Goal: Information Seeking & Learning: Compare options

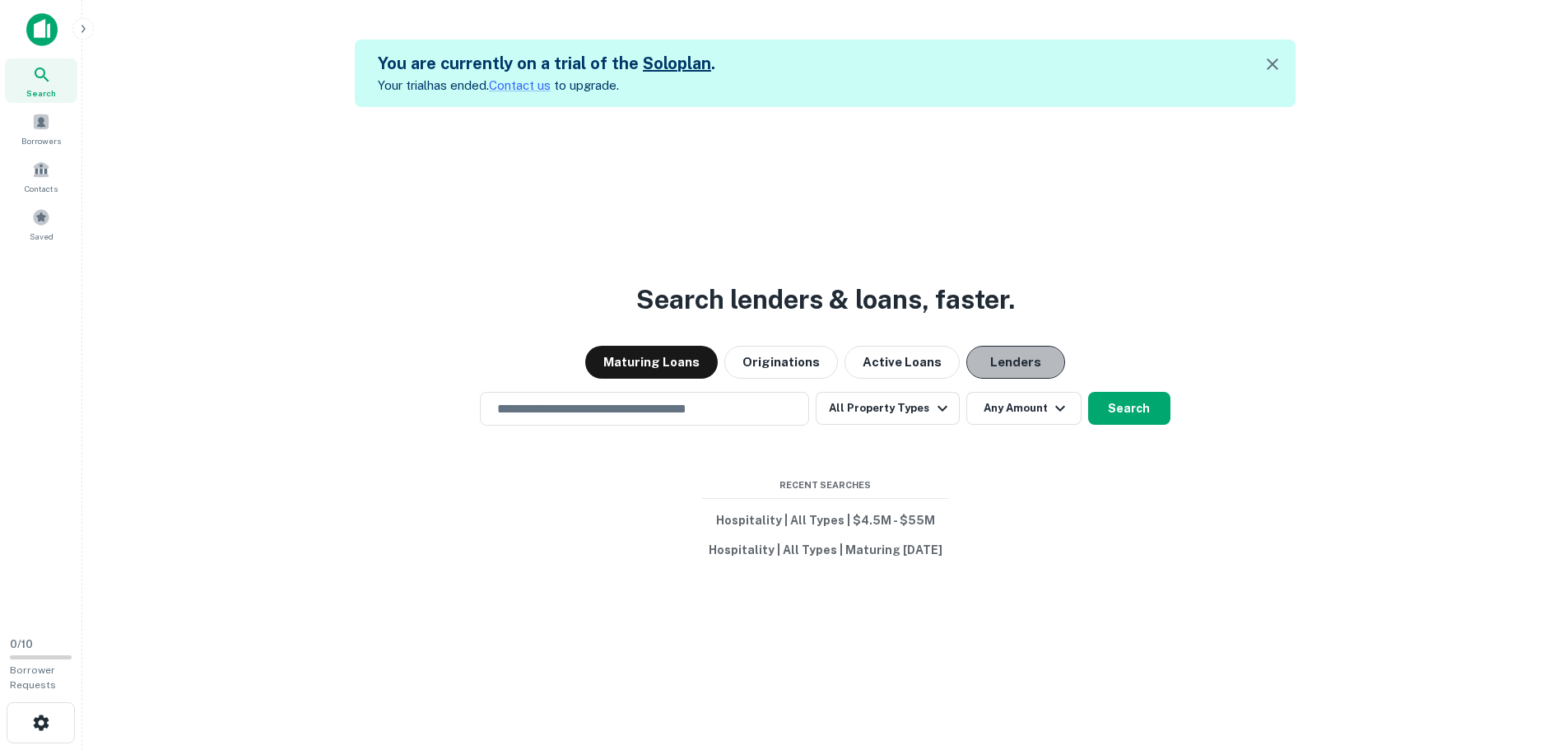
click at [995, 357] on button "Lenders" at bounding box center [1015, 362] width 99 height 33
click at [893, 407] on button "All Property Types" at bounding box center [887, 408] width 143 height 33
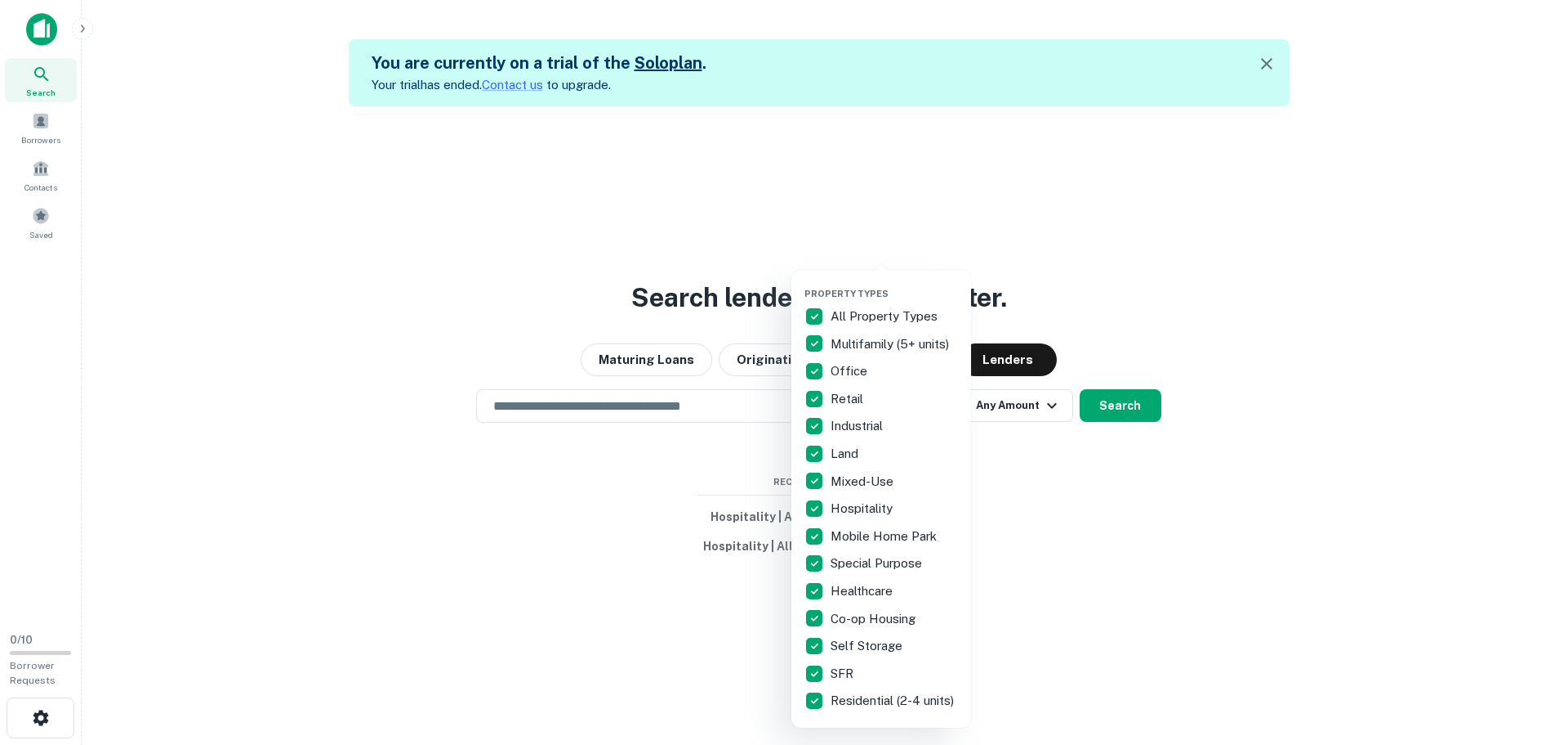
click at [865, 316] on p "All Property Types" at bounding box center [886, 316] width 110 height 20
click at [869, 500] on p "Hospitality" at bounding box center [863, 508] width 66 height 20
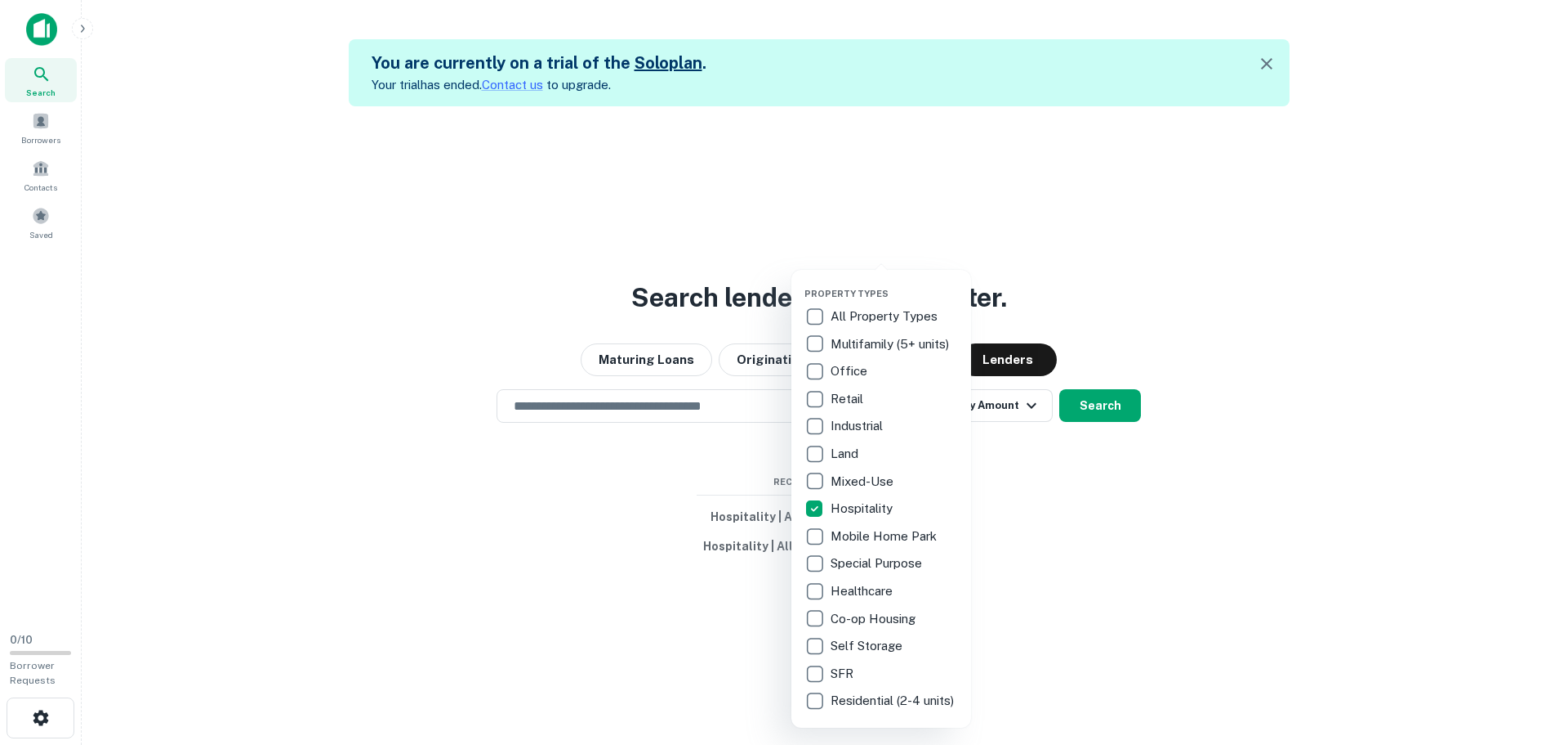
click at [1046, 509] on div at bounding box center [784, 372] width 1568 height 745
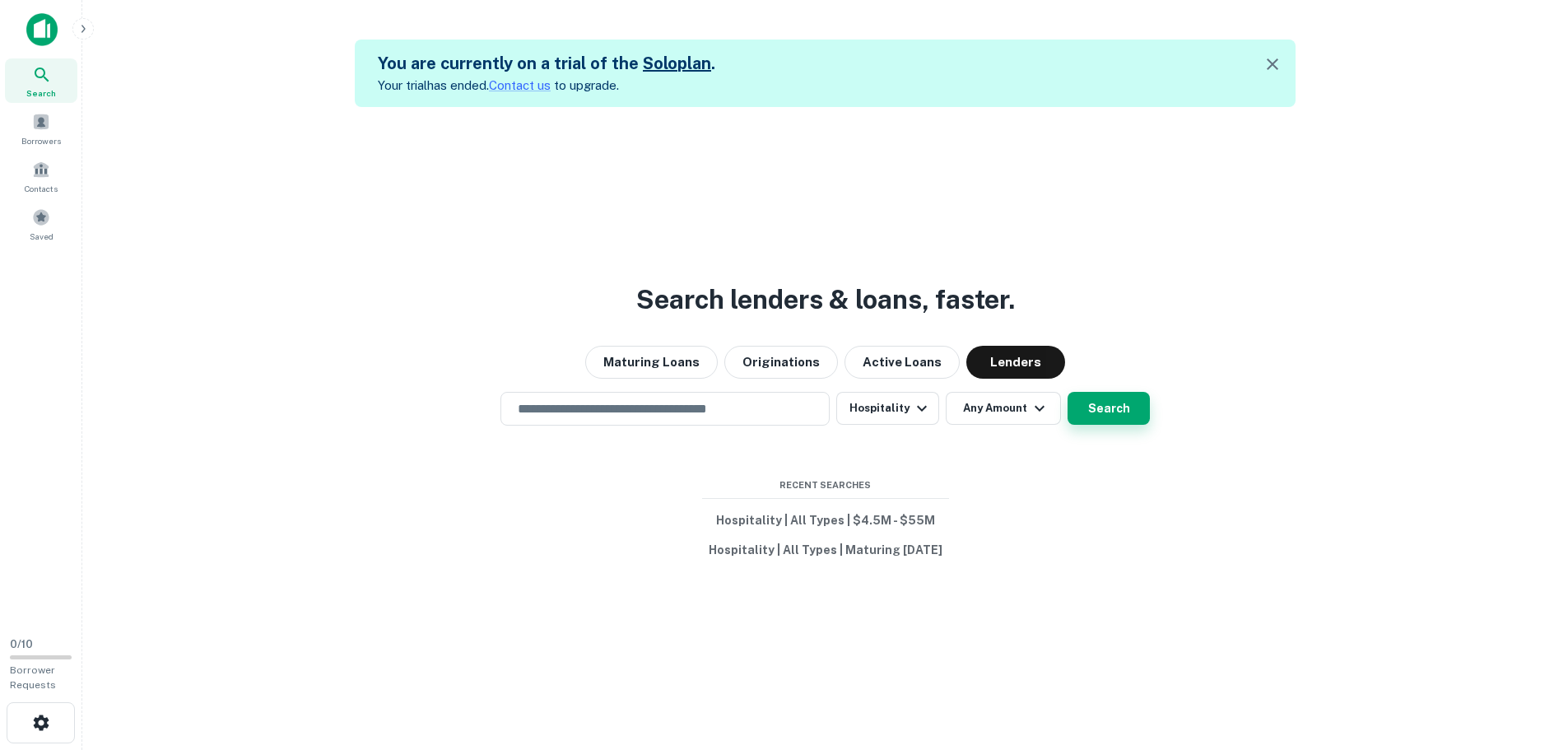
click at [1103, 417] on button "Search" at bounding box center [1109, 408] width 82 height 33
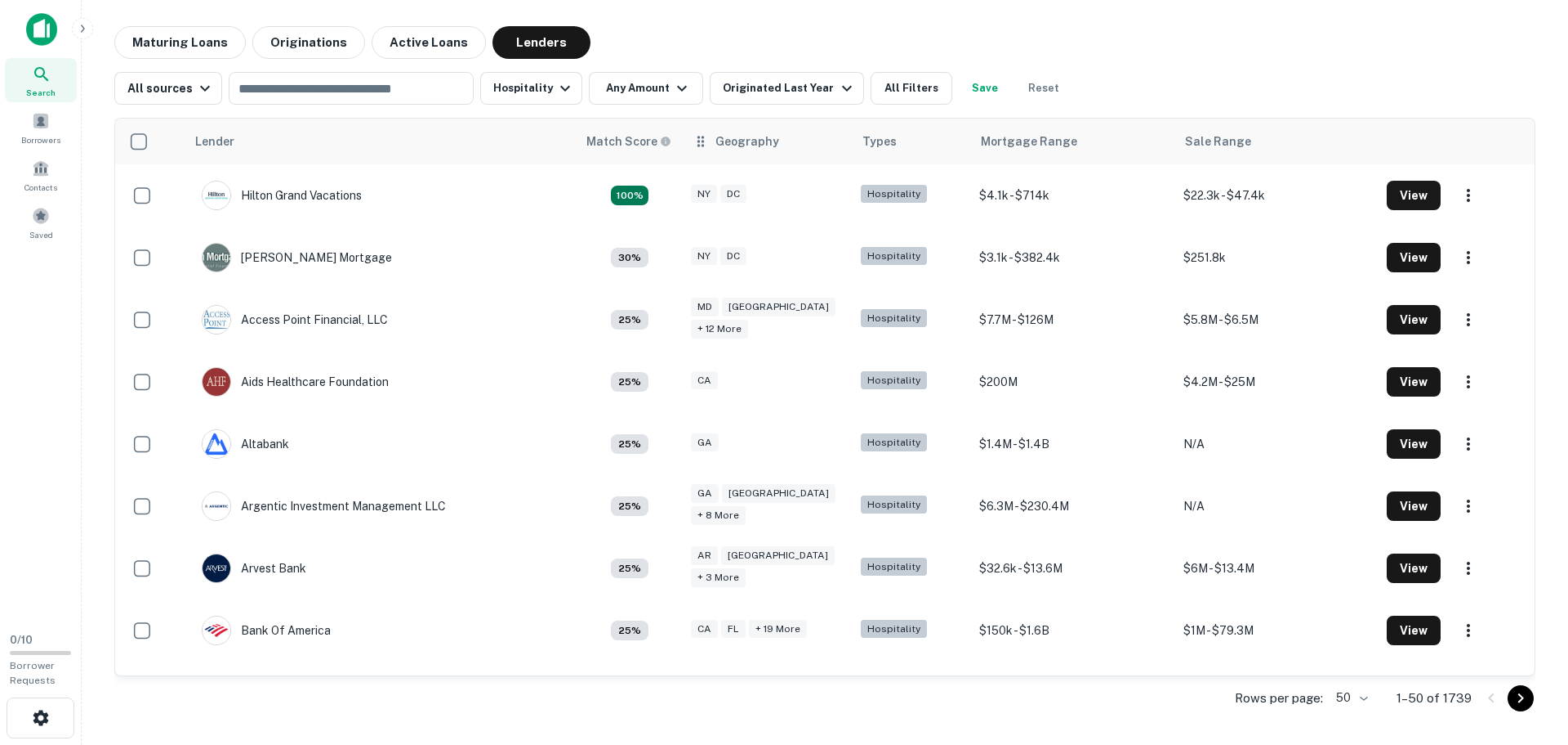
click at [699, 147] on icon at bounding box center [700, 141] width 16 height 20
click at [724, 149] on div "Geography" at bounding box center [746, 141] width 64 height 20
click at [747, 153] on th "Geography" at bounding box center [767, 142] width 170 height 46
click at [914, 91] on button "All Filters" at bounding box center [912, 88] width 82 height 32
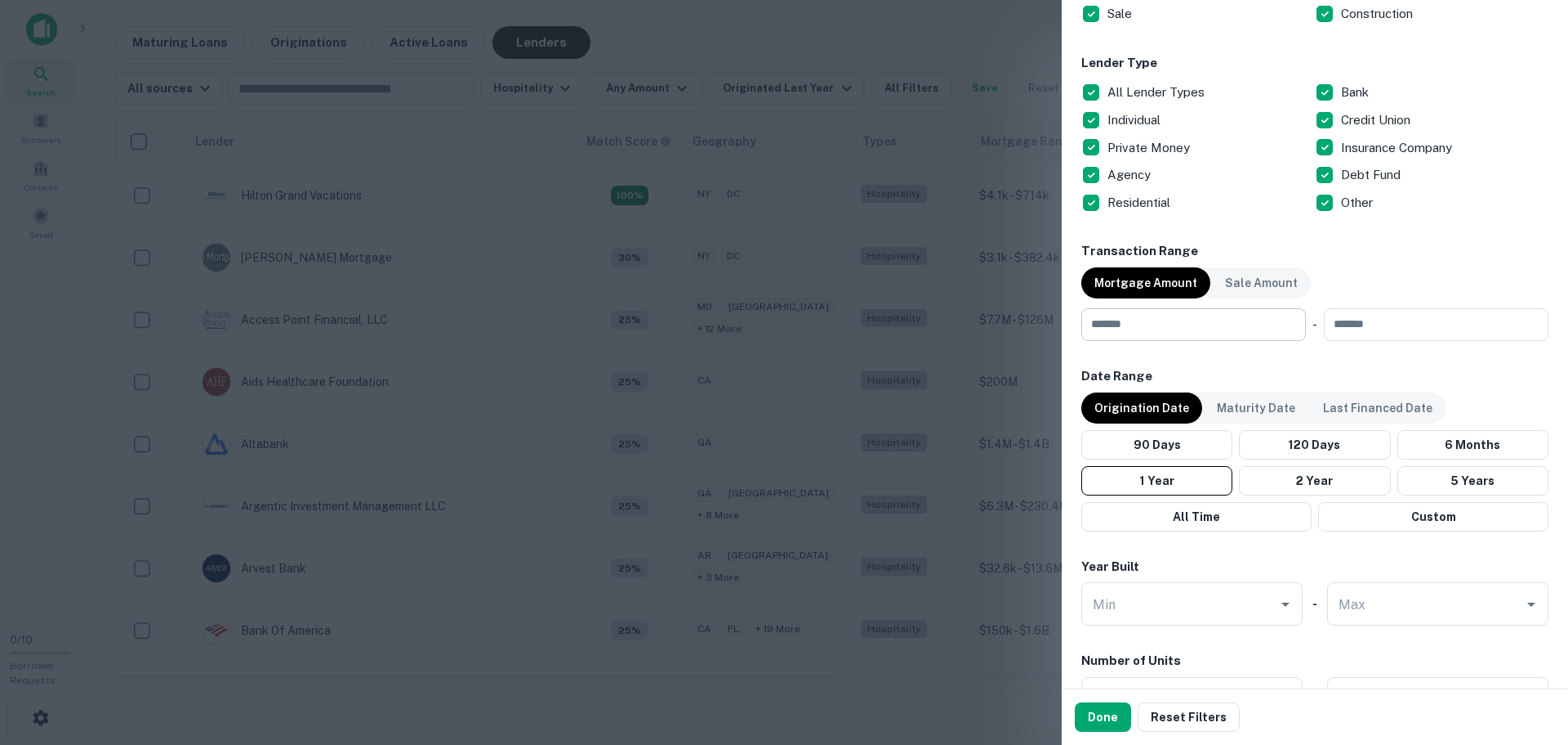
scroll to position [595, 0]
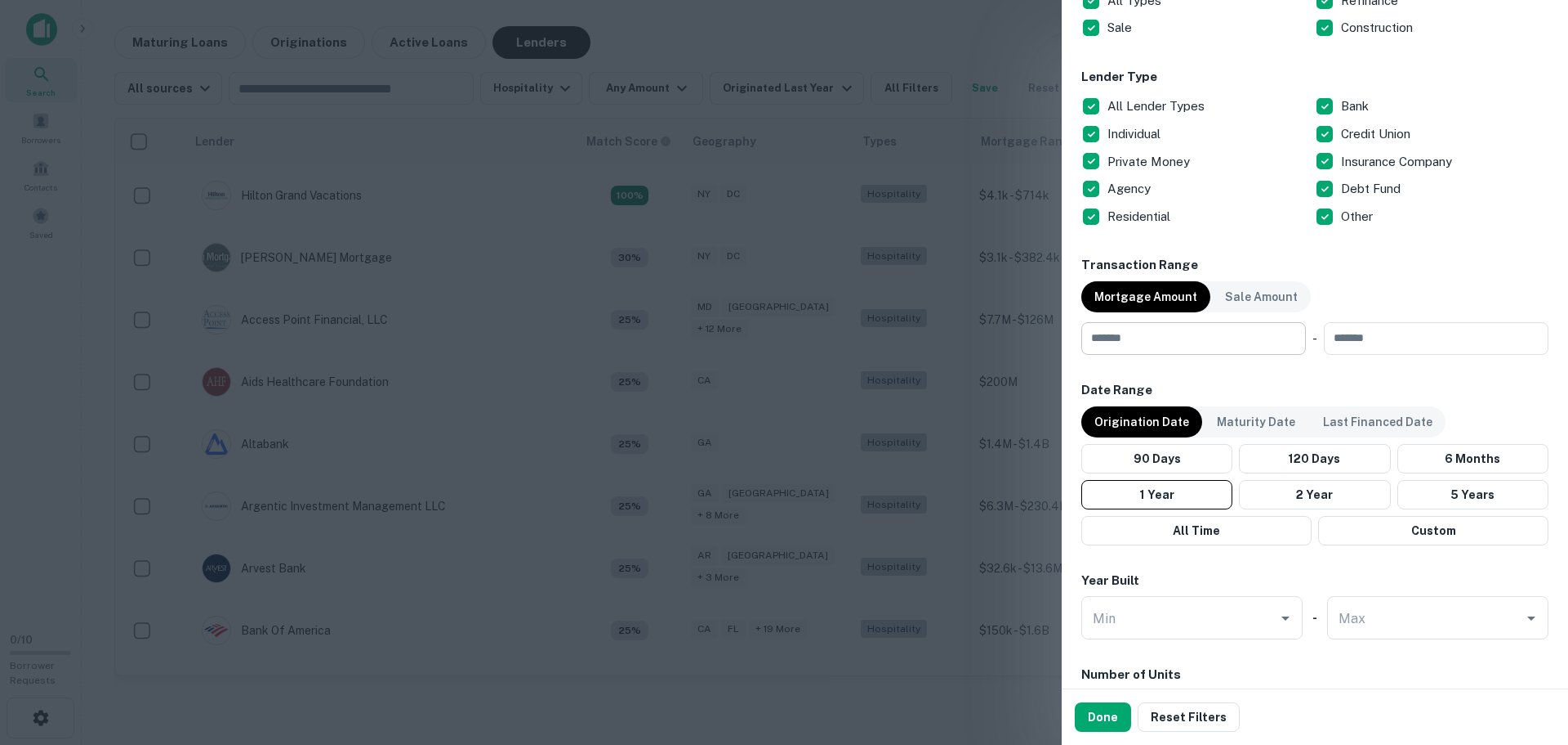
click at [1164, 349] on input "number" at bounding box center [1188, 338] width 213 height 32
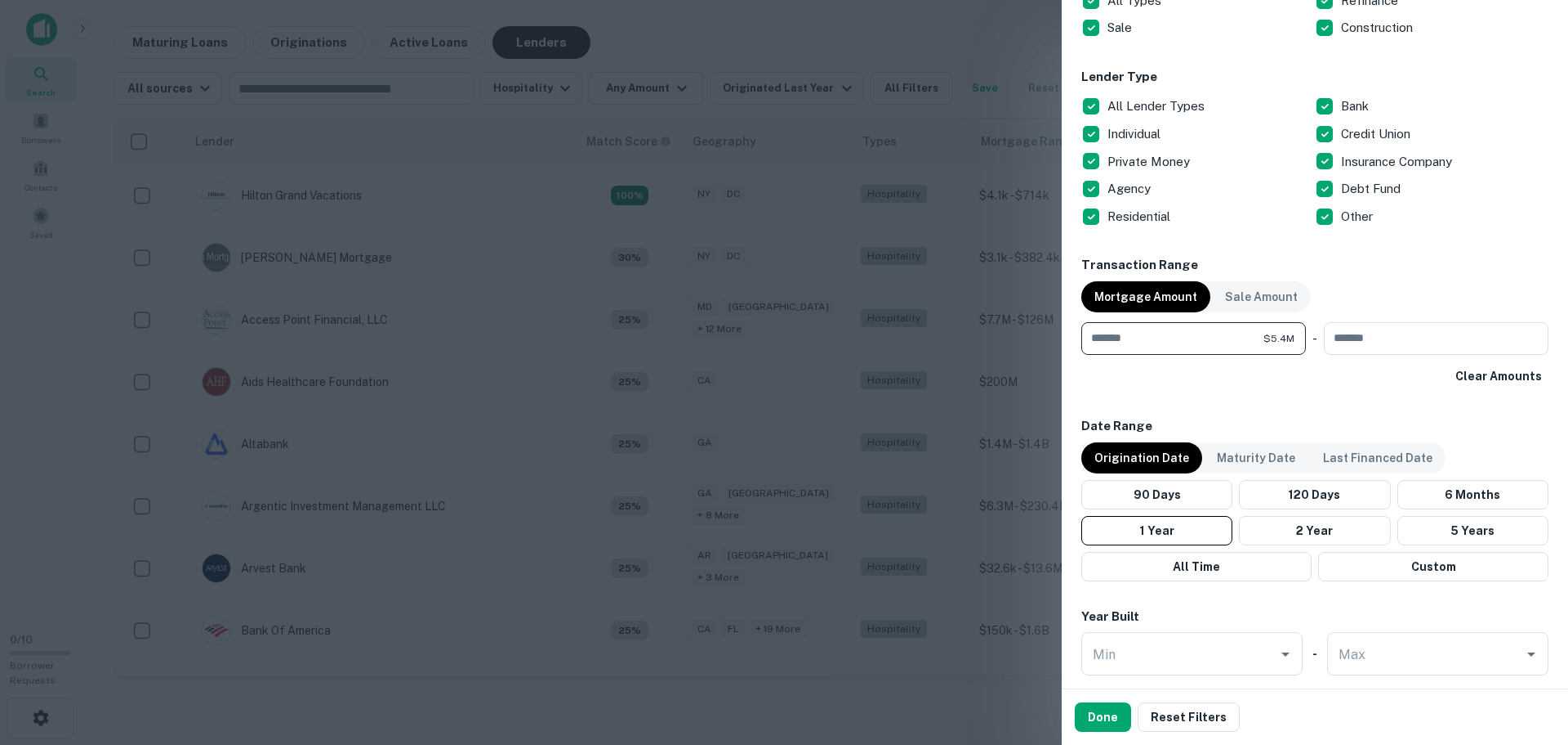
type input "*******"
click at [1174, 369] on div "Clear Amounts" at bounding box center [1314, 376] width 467 height 29
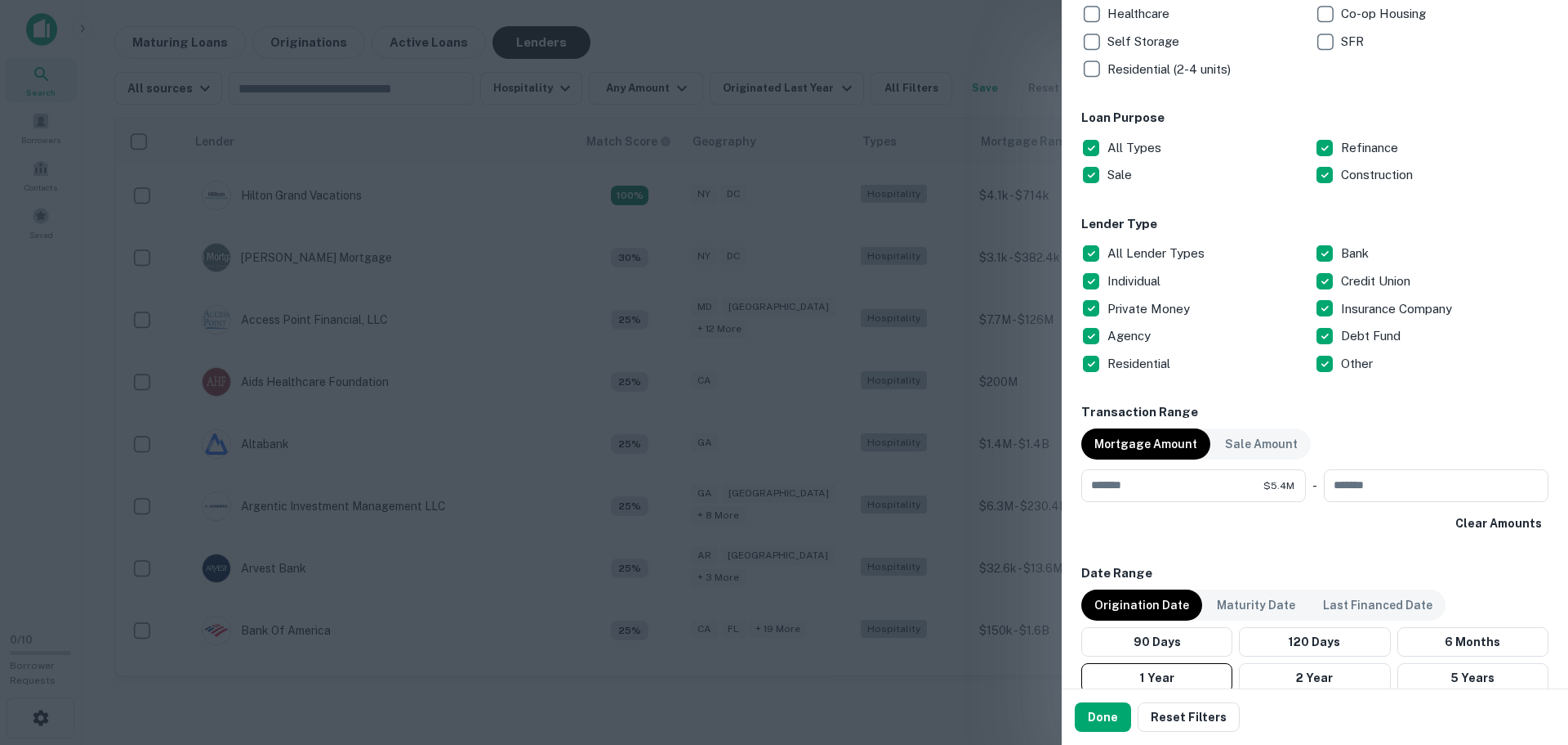
scroll to position [350, 0]
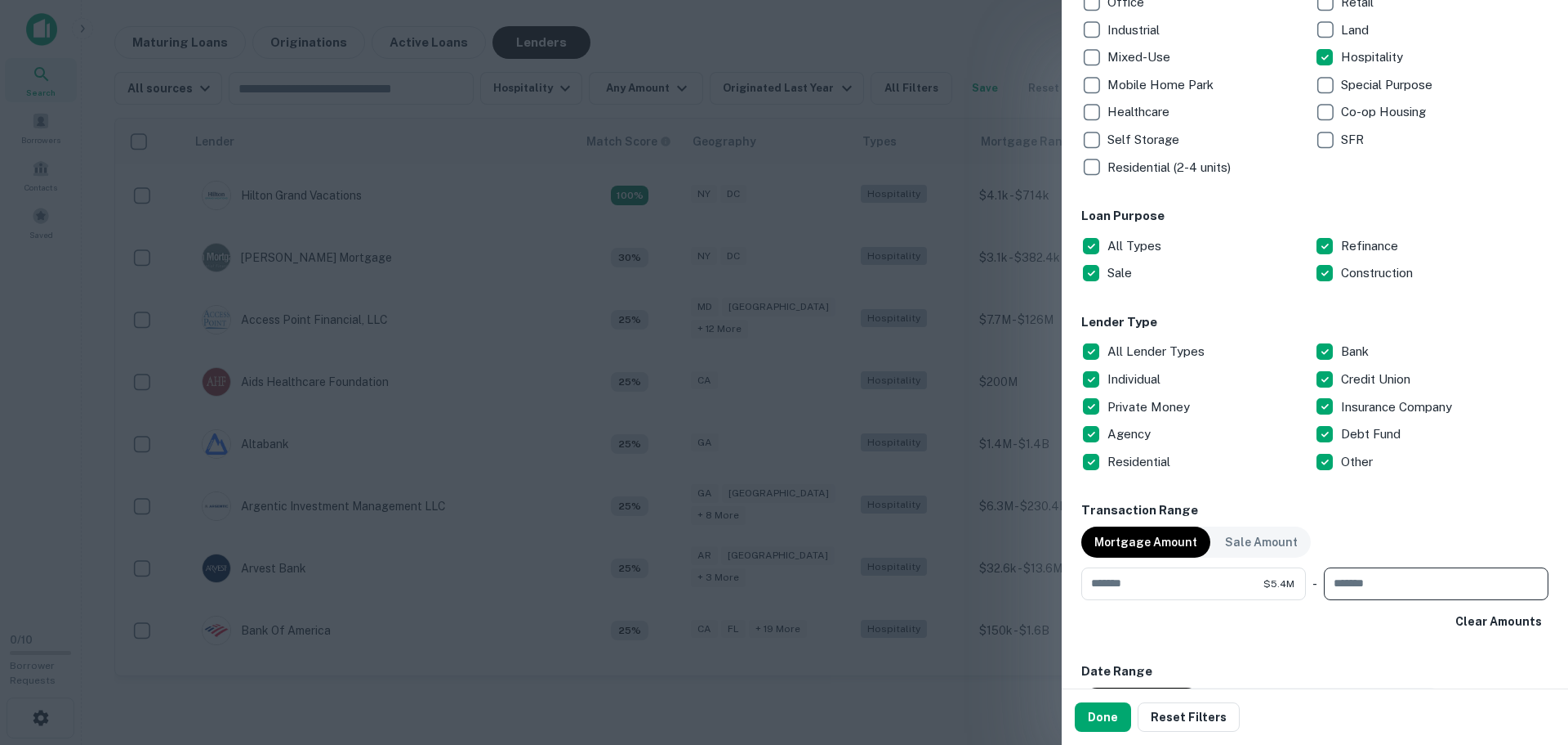
click at [1384, 582] on input "number" at bounding box center [1430, 583] width 213 height 32
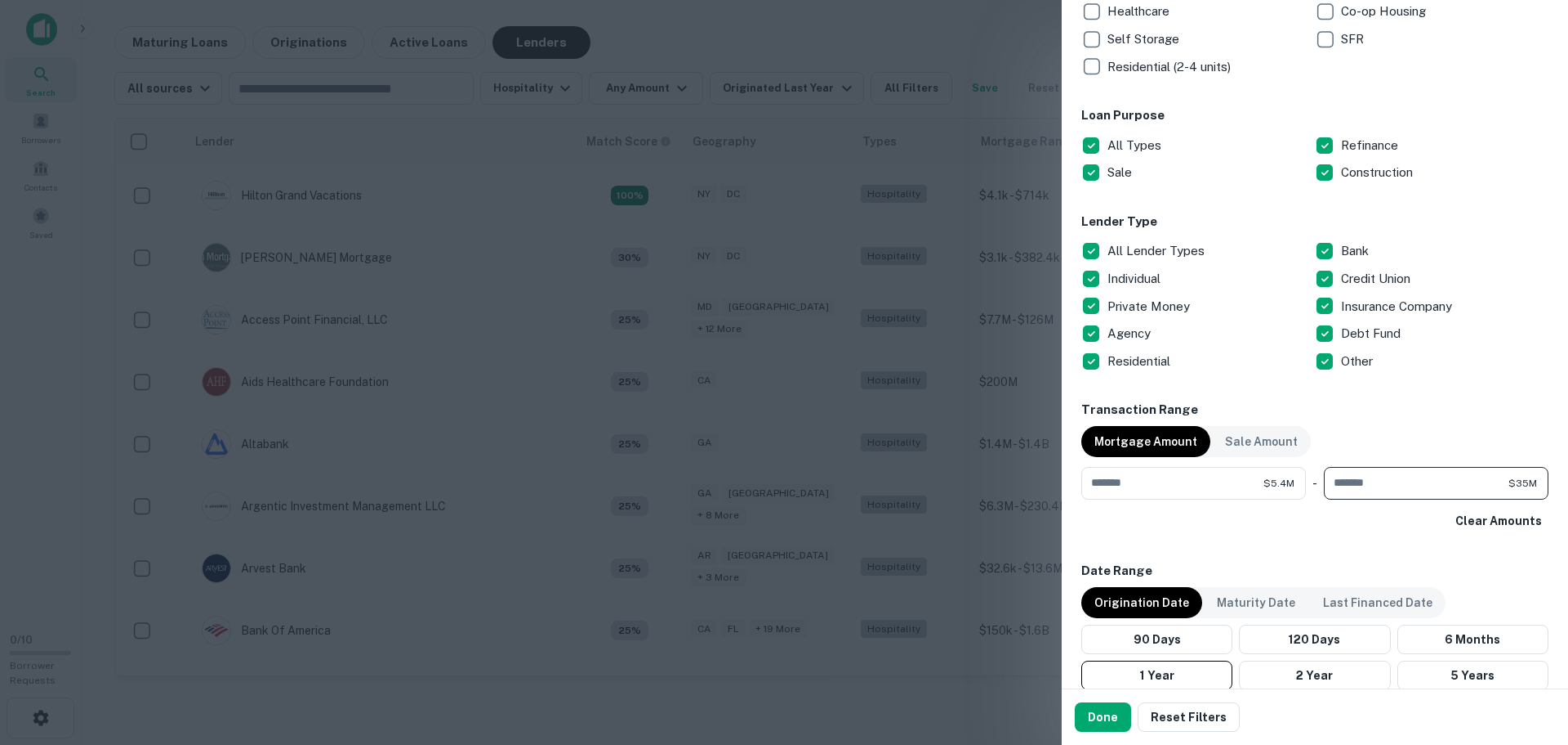
scroll to position [595, 0]
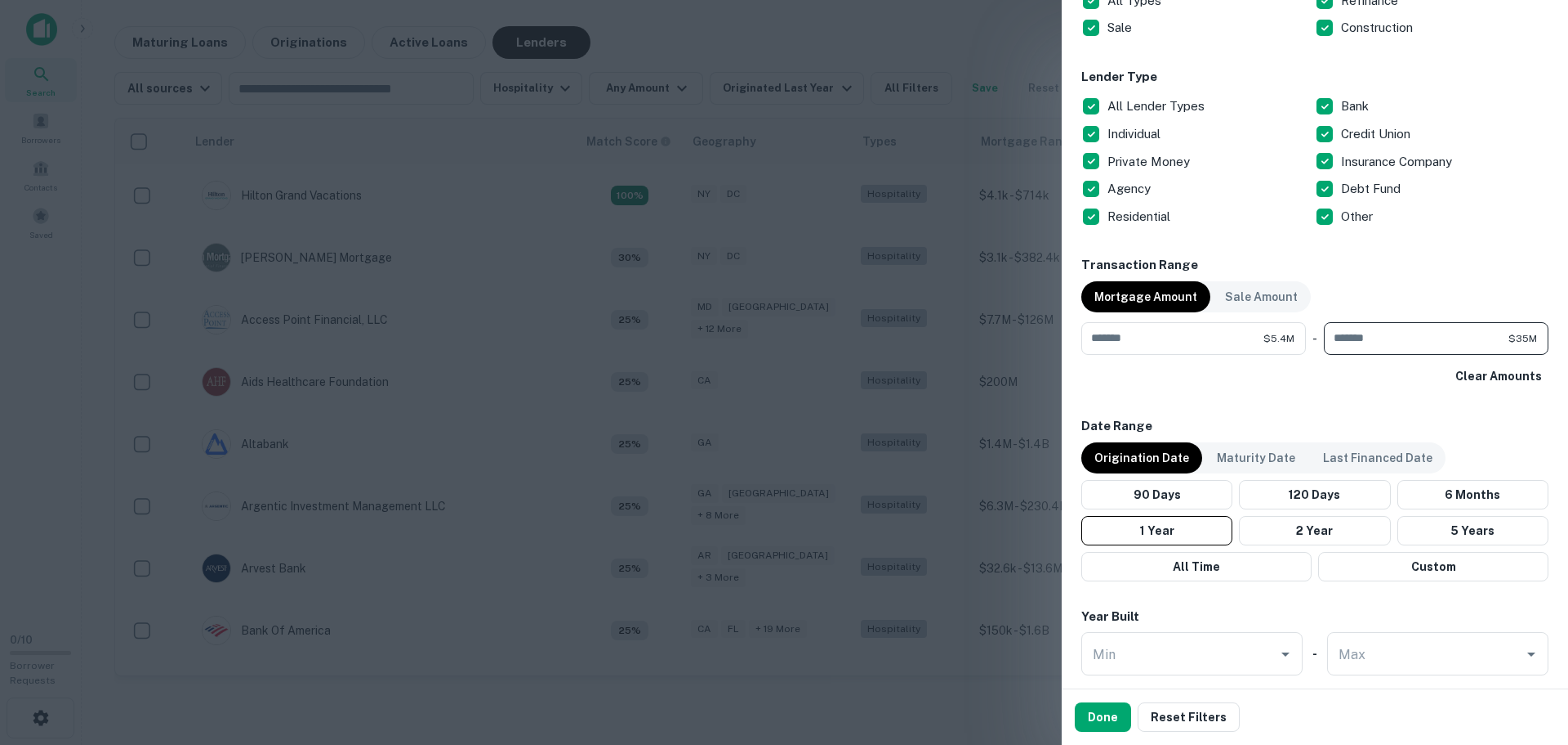
type input "********"
click at [1281, 411] on div "Location ​ Lender Name ​ Property Types All Property Types Multifamily (5+ unit…" at bounding box center [1314, 242] width 467 height 1461
click at [1291, 523] on button "2 Year" at bounding box center [1314, 530] width 151 height 29
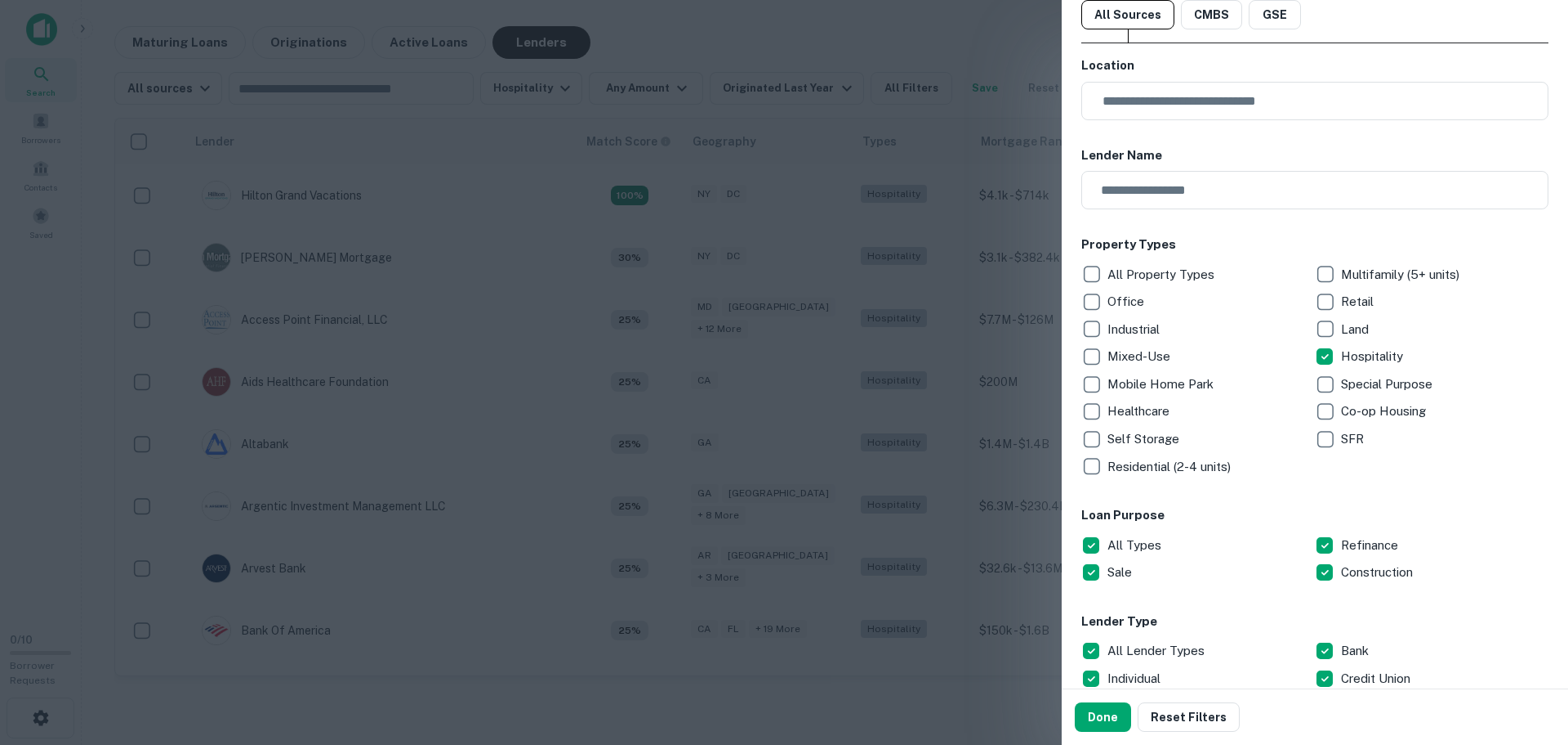
scroll to position [23, 0]
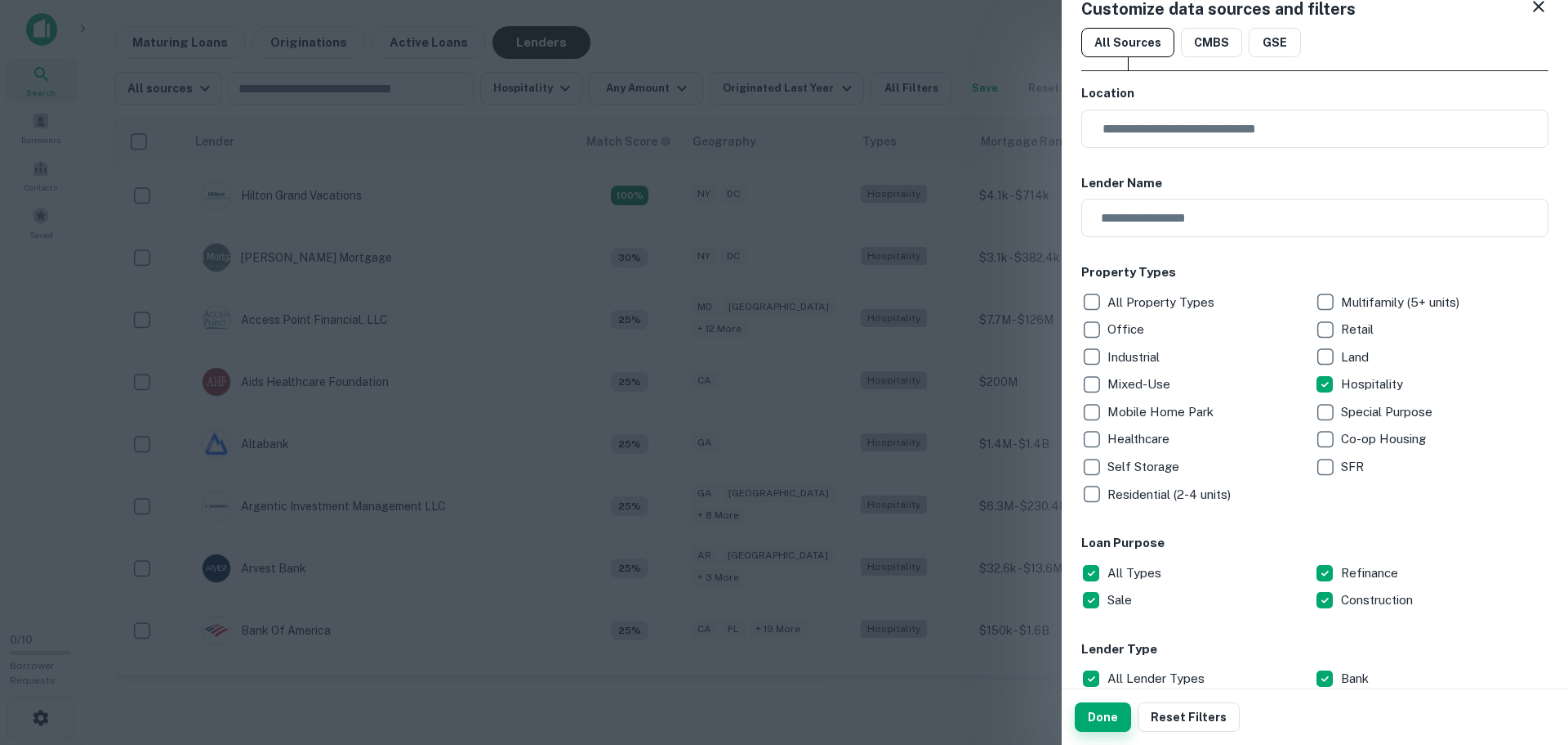
click at [1102, 708] on button "Done" at bounding box center [1102, 716] width 56 height 29
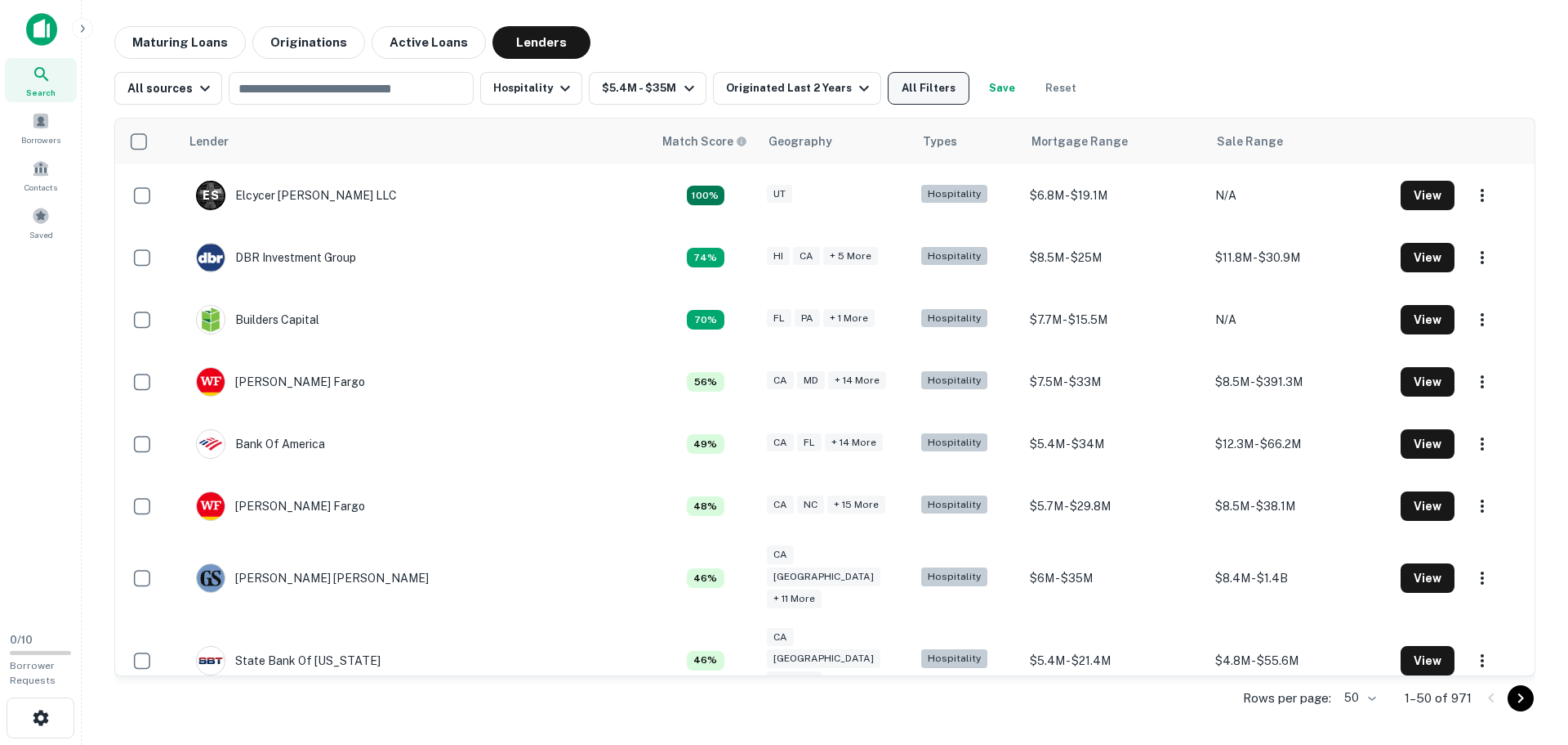
click at [889, 94] on button "All Filters" at bounding box center [929, 88] width 82 height 32
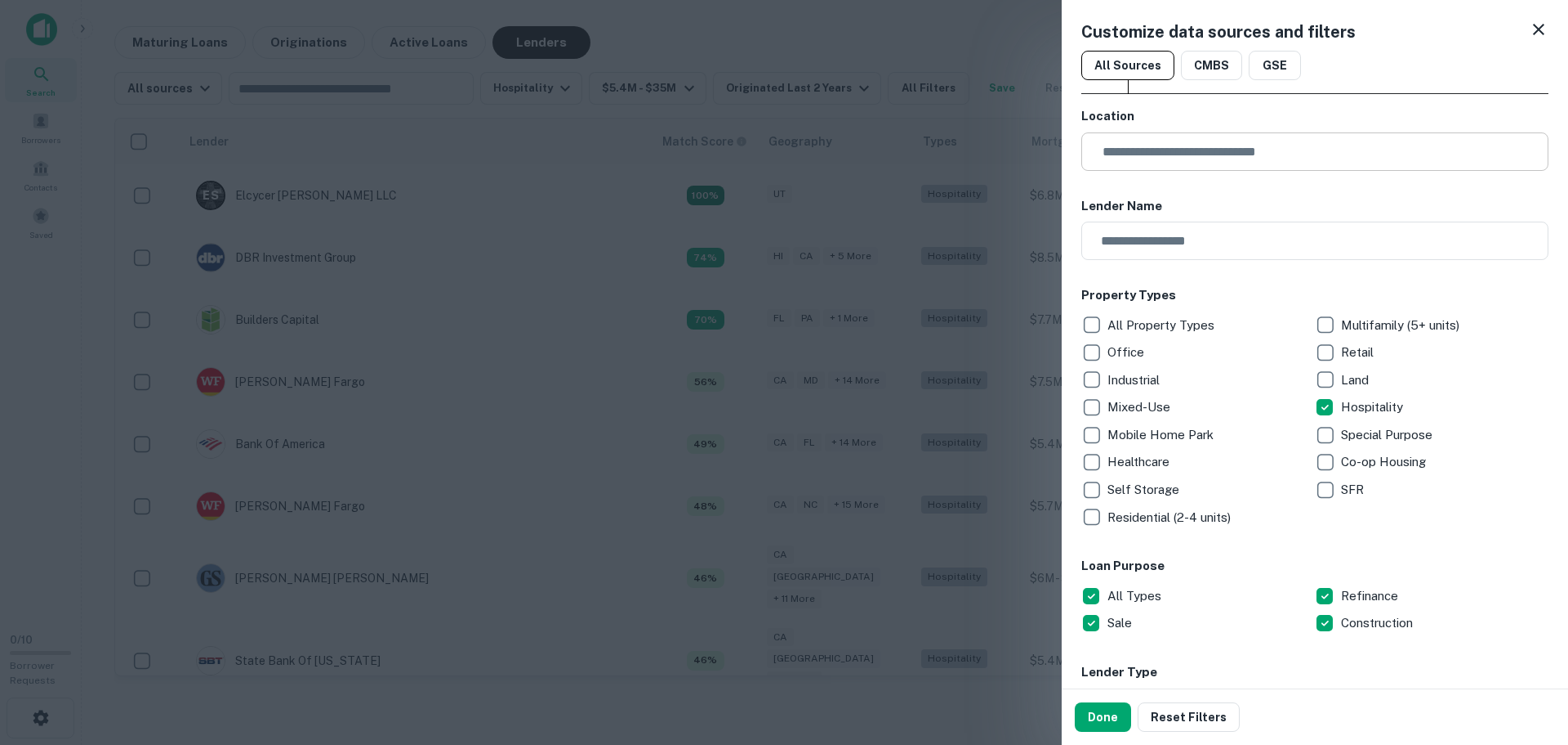
click at [1134, 155] on input "text" at bounding box center [1320, 151] width 455 height 38
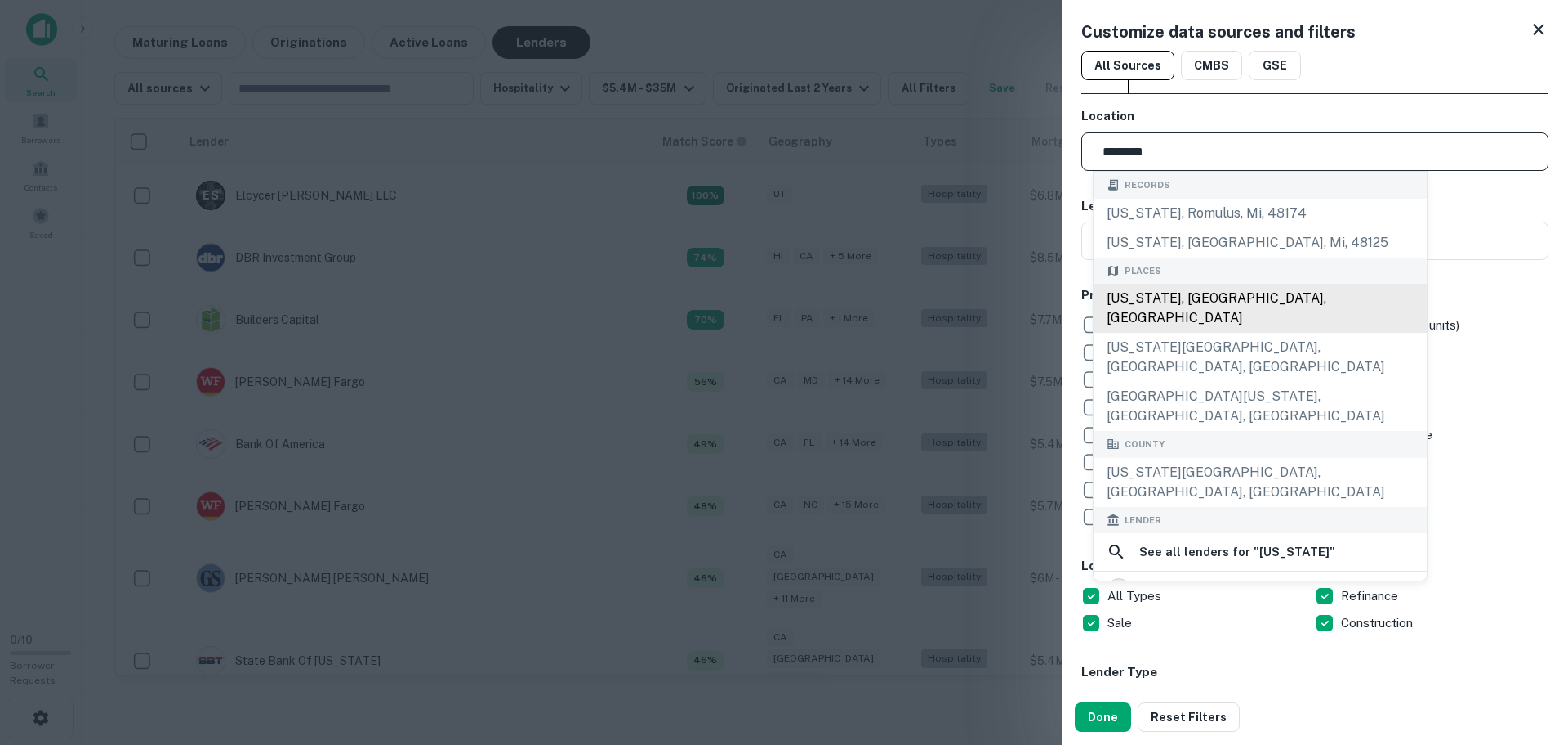
click at [1175, 296] on div "[US_STATE], [GEOGRAPHIC_DATA], [GEOGRAPHIC_DATA]" at bounding box center [1260, 308] width 333 height 49
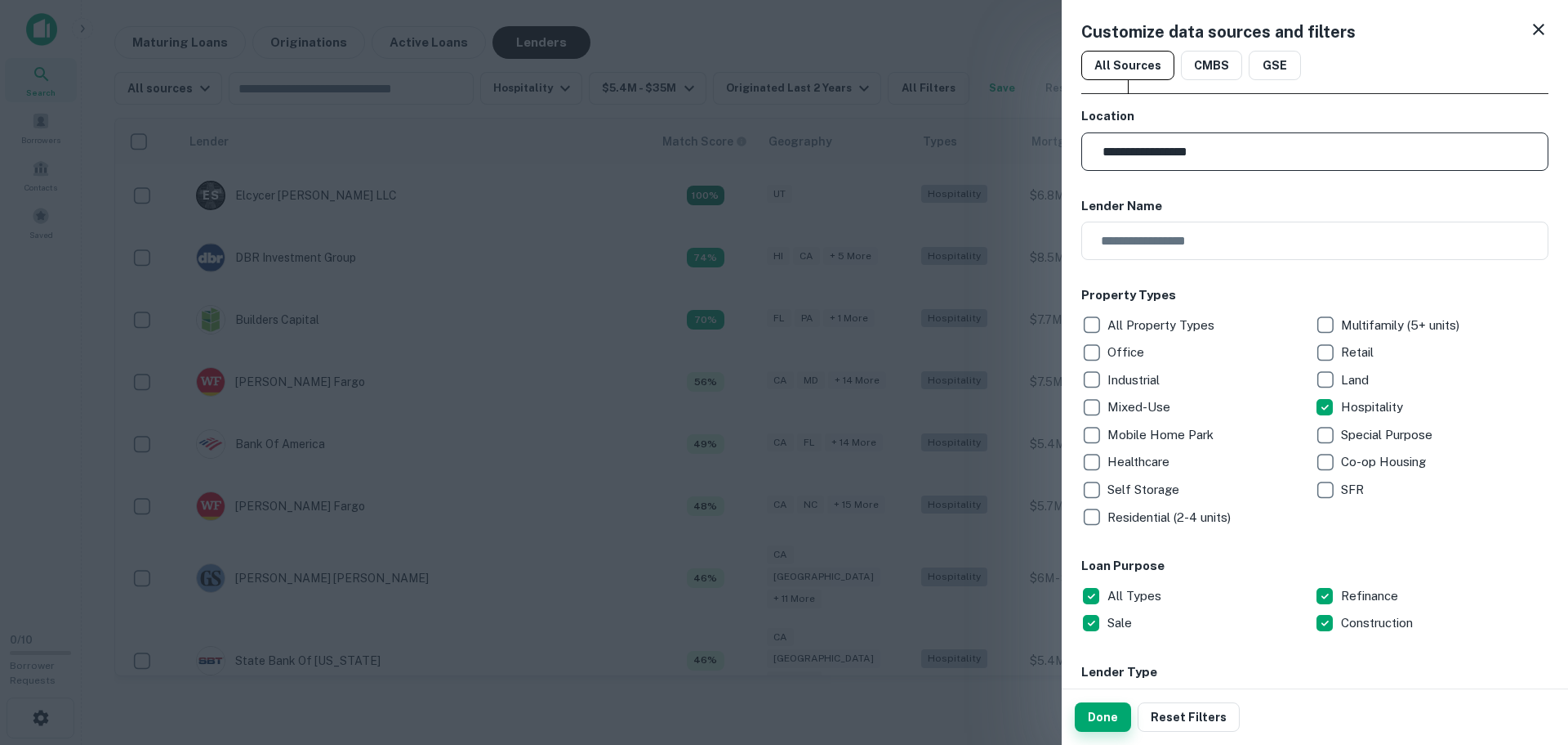
type input "**********"
click at [1110, 709] on button "Done" at bounding box center [1102, 716] width 56 height 29
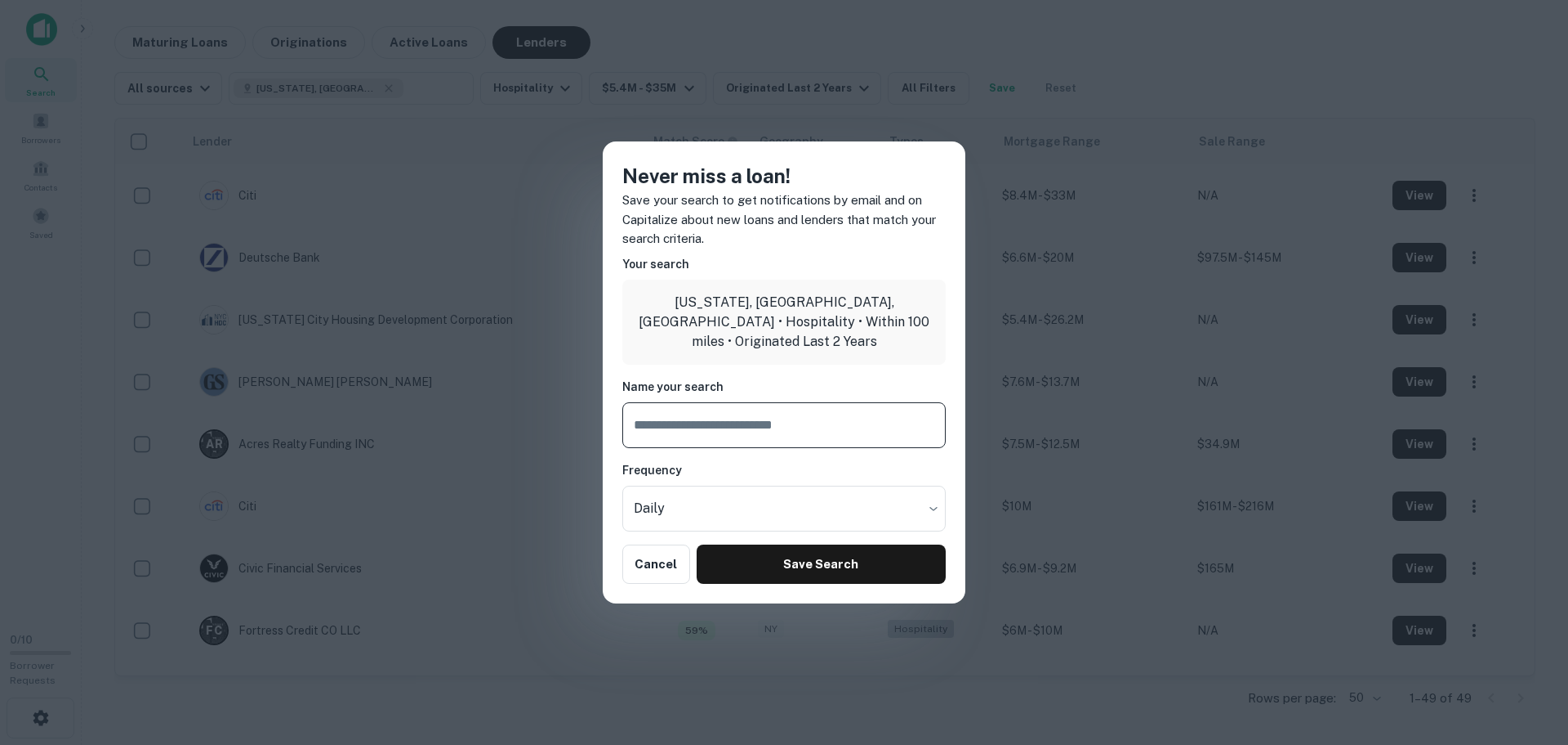
click at [1022, 176] on div "Never miss a loan! Save your search to get notifications by email and on Capita…" at bounding box center [784, 372] width 1568 height 745
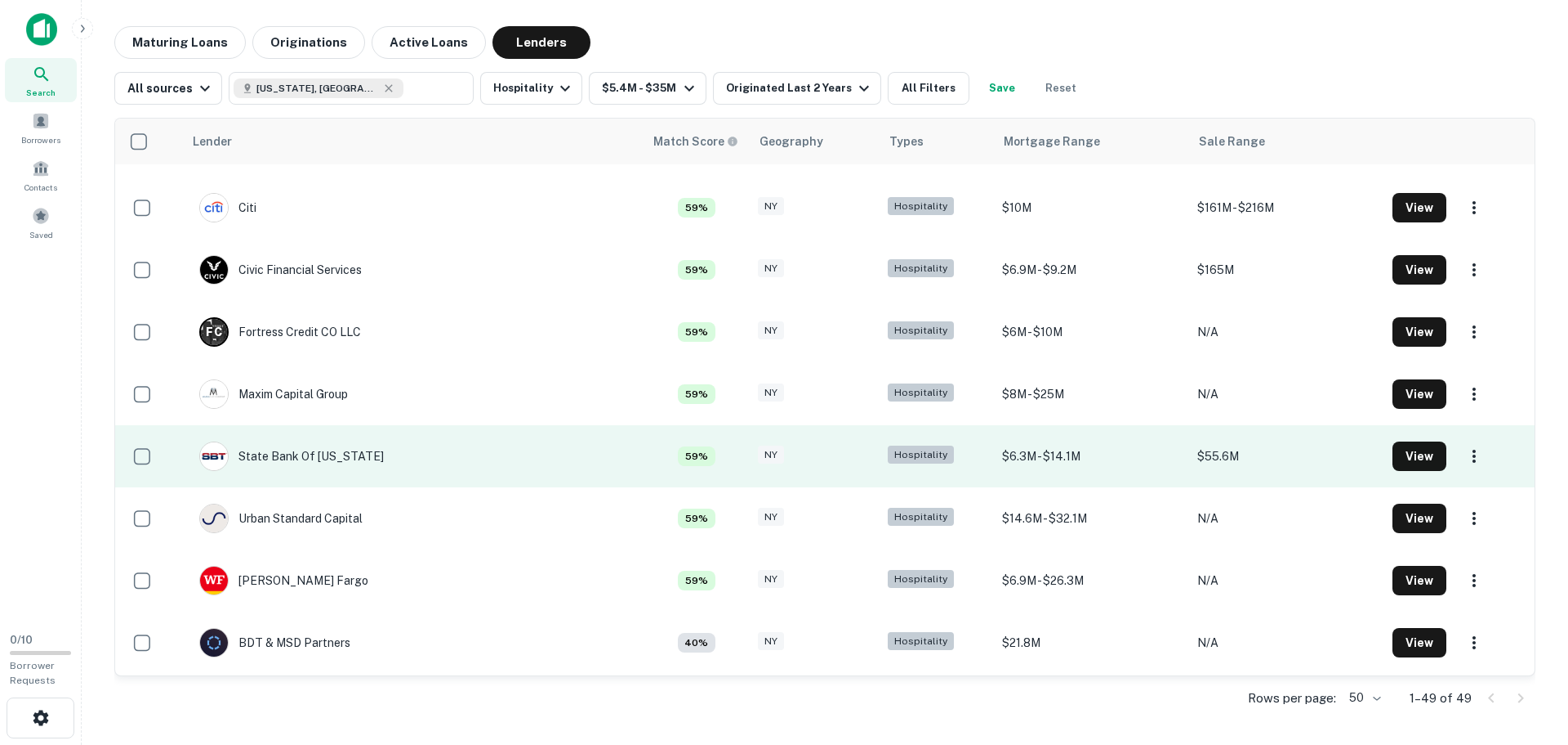
scroll to position [327, 0]
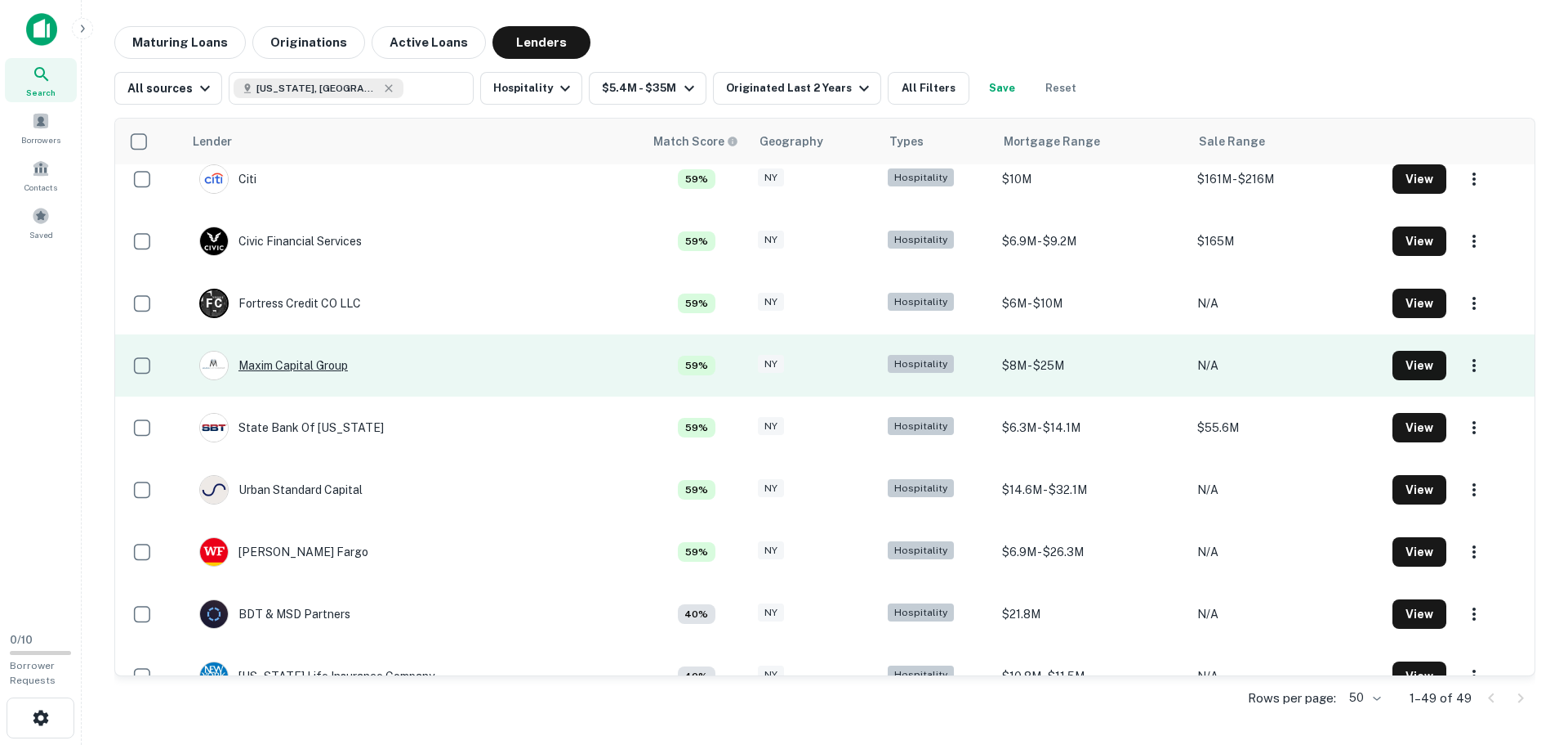
click at [319, 369] on div "Maxim Capital Group" at bounding box center [274, 364] width 148 height 29
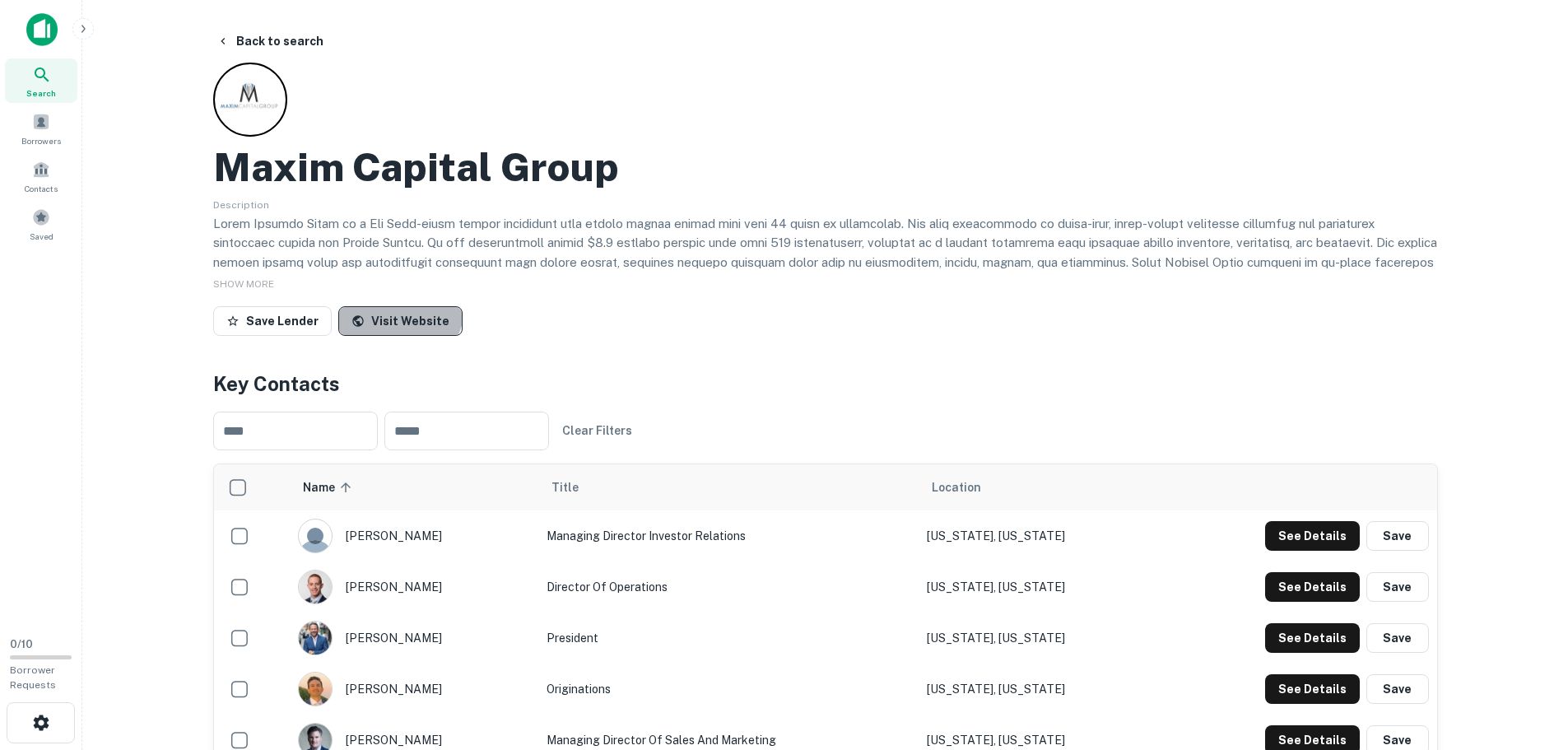
click at [394, 307] on link "Visit Website" at bounding box center [401, 321] width 125 height 30
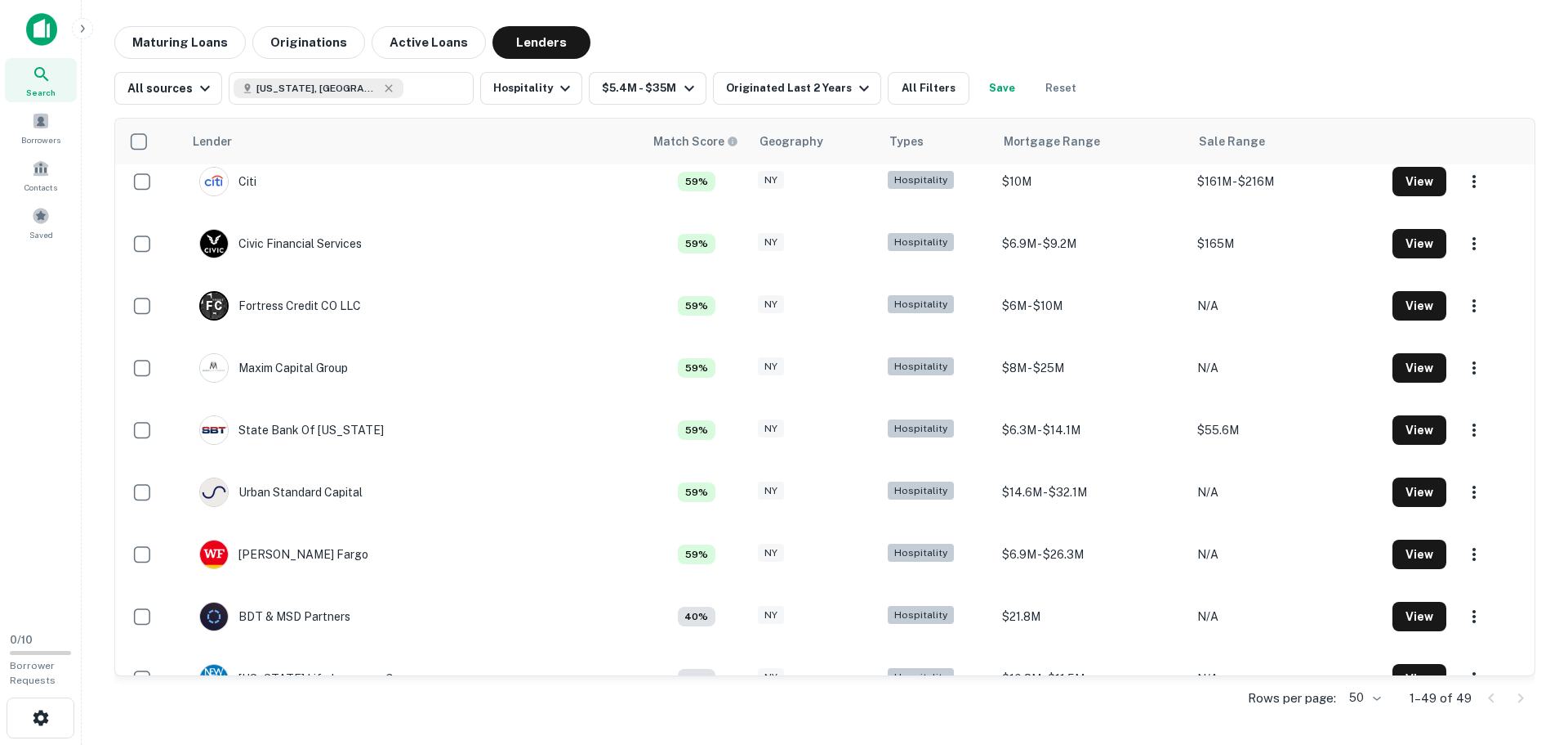
scroll to position [327, 0]
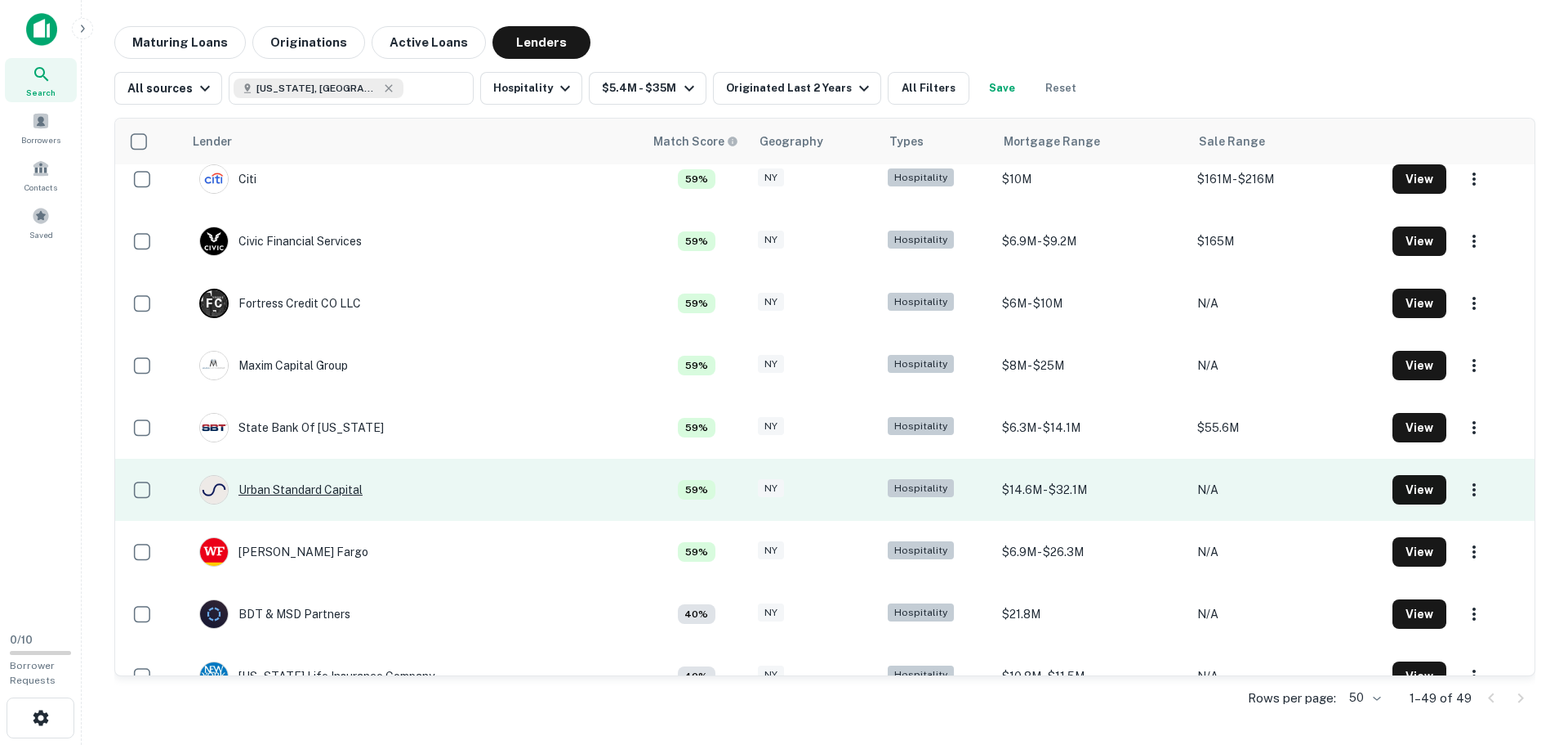
click at [348, 480] on div "Urban Standard Capital" at bounding box center [281, 489] width 164 height 29
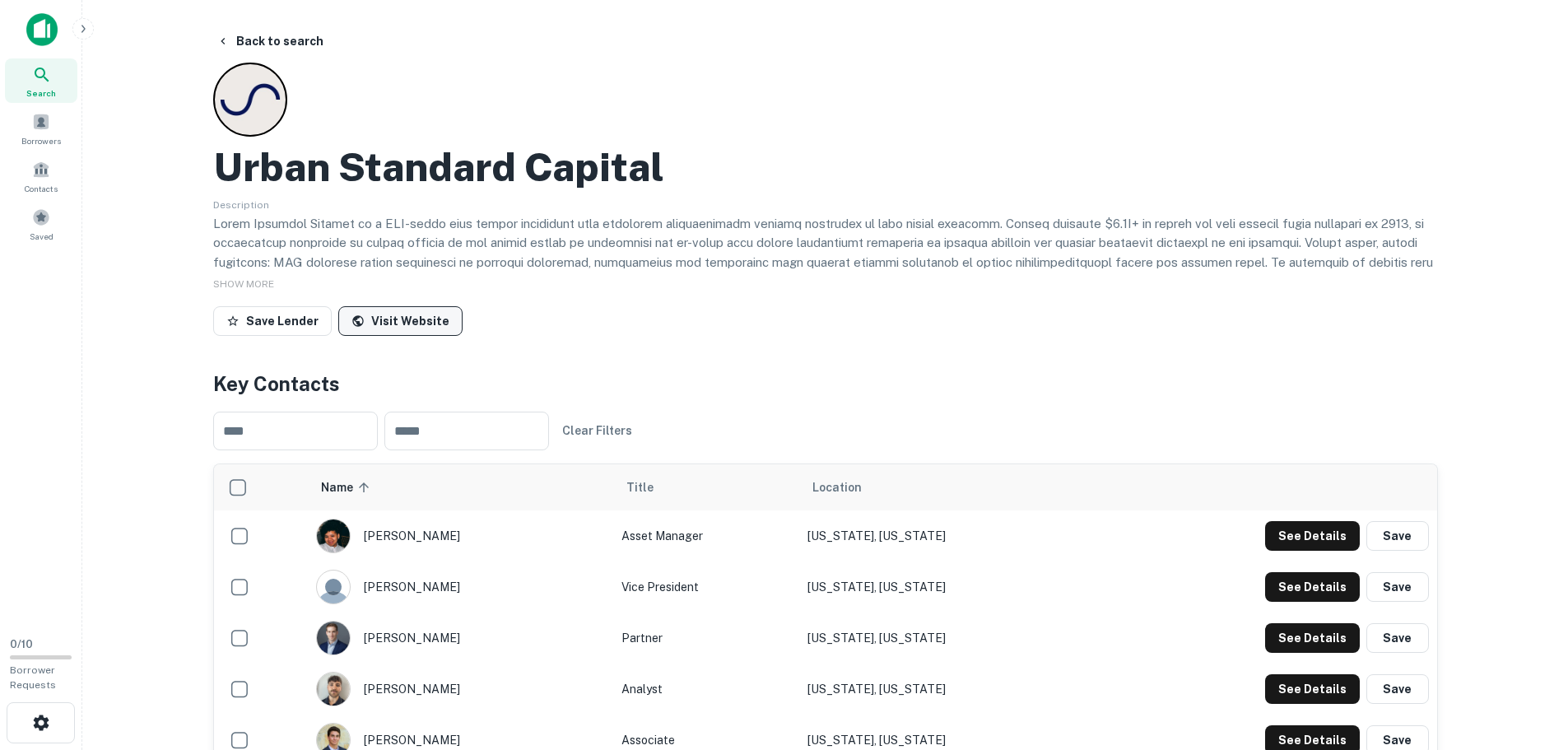
click at [412, 320] on link "Visit Website" at bounding box center [401, 321] width 125 height 30
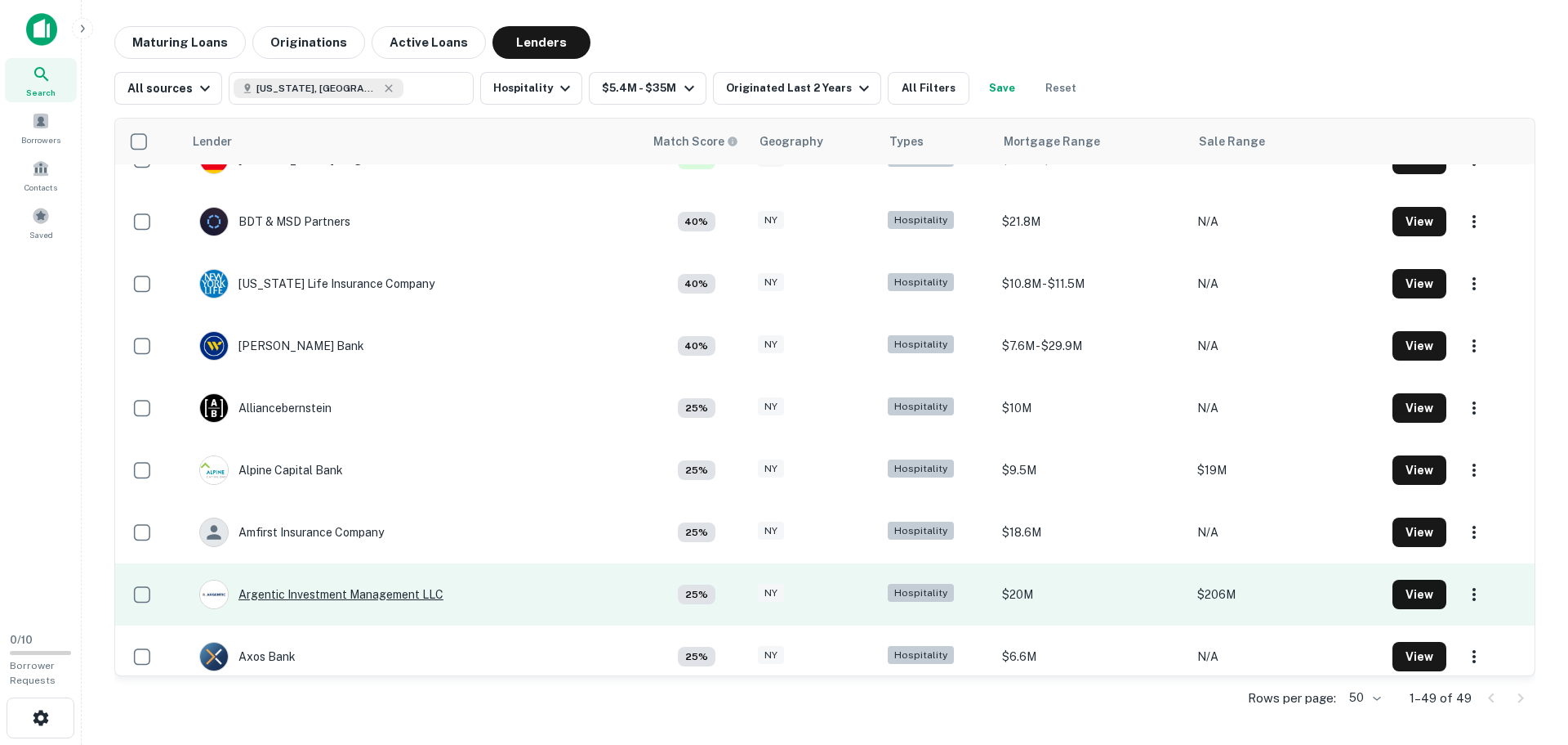
scroll to position [817, 0]
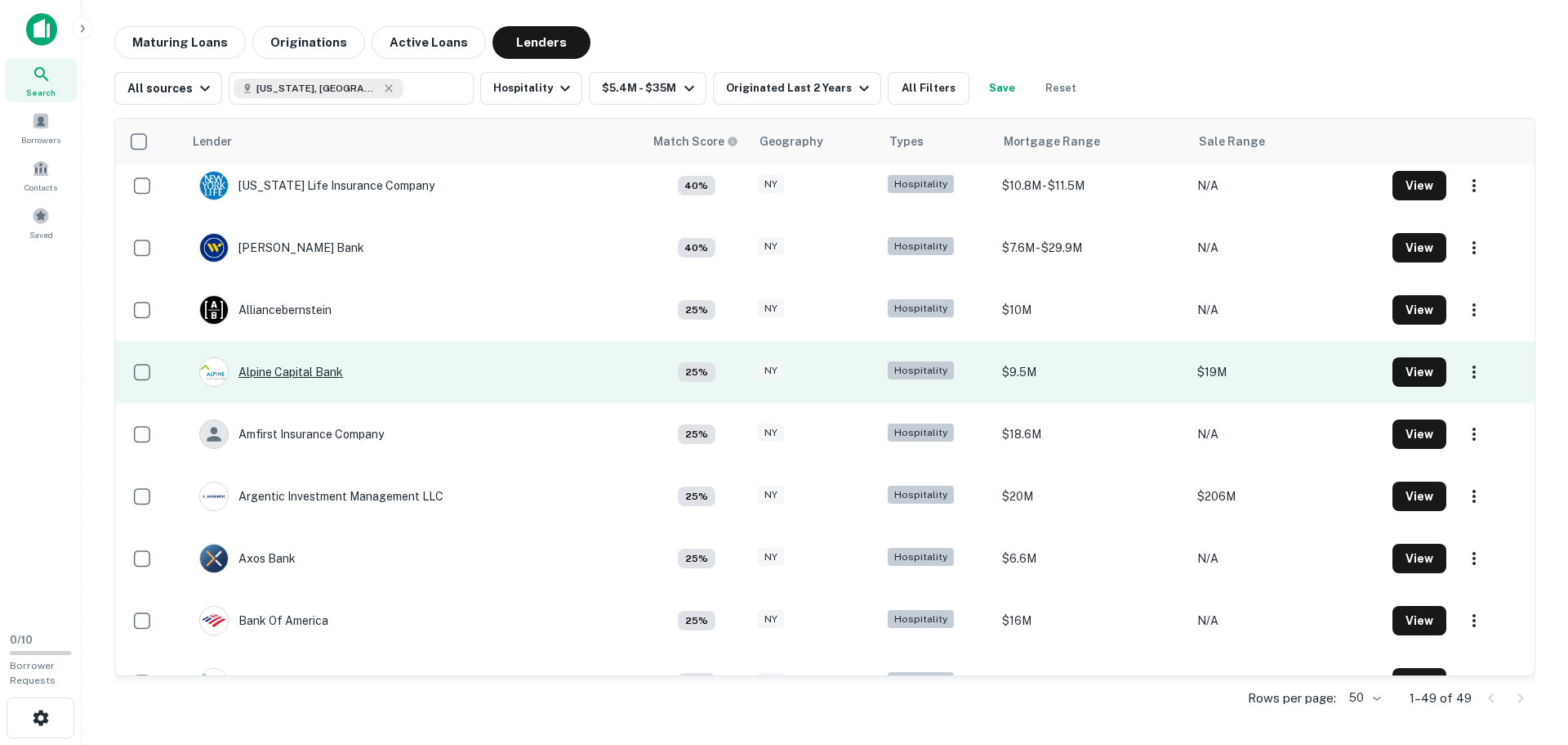
click at [305, 374] on div "Alpine Capital Bank" at bounding box center [271, 371] width 144 height 29
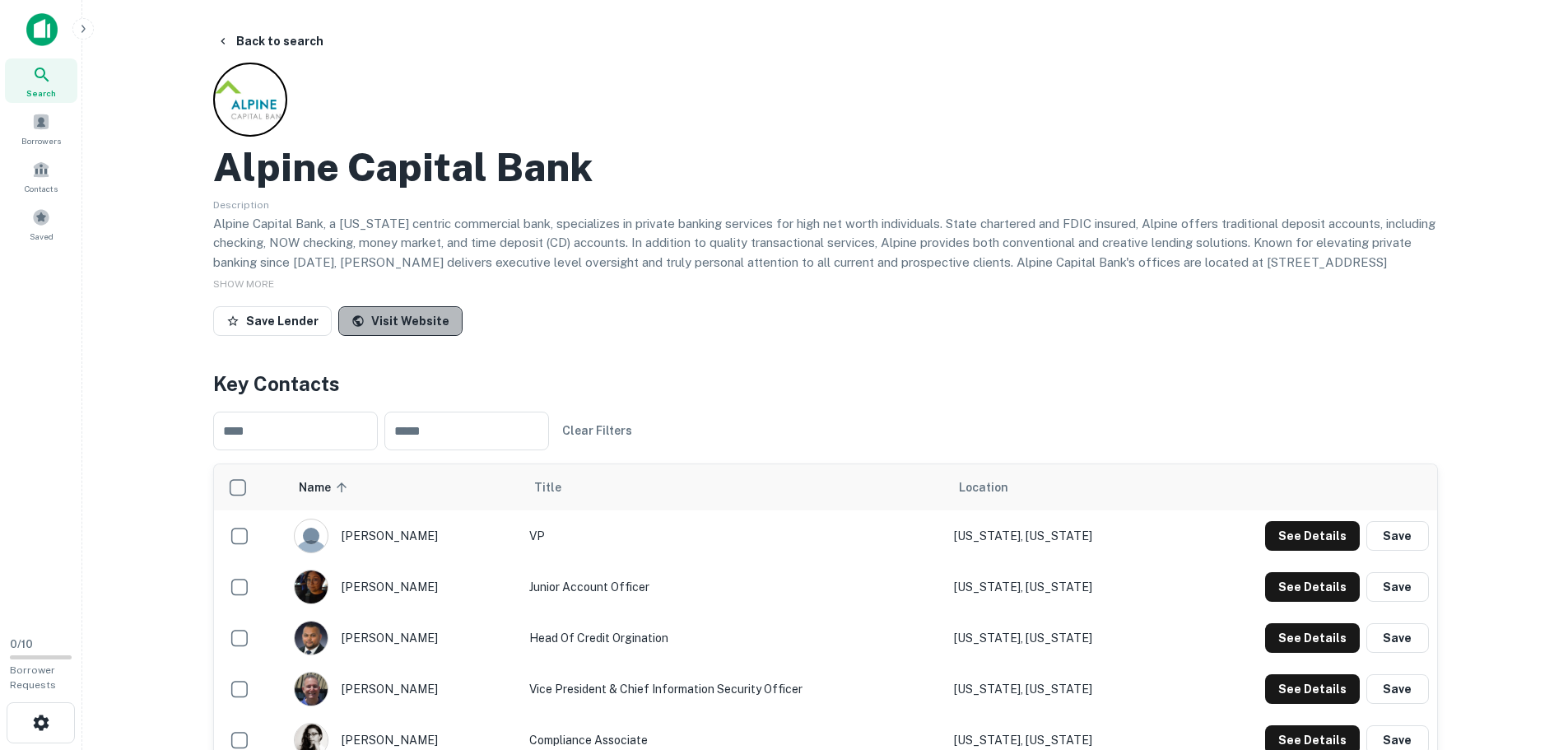
click at [394, 324] on link "Visit Website" at bounding box center [401, 321] width 125 height 30
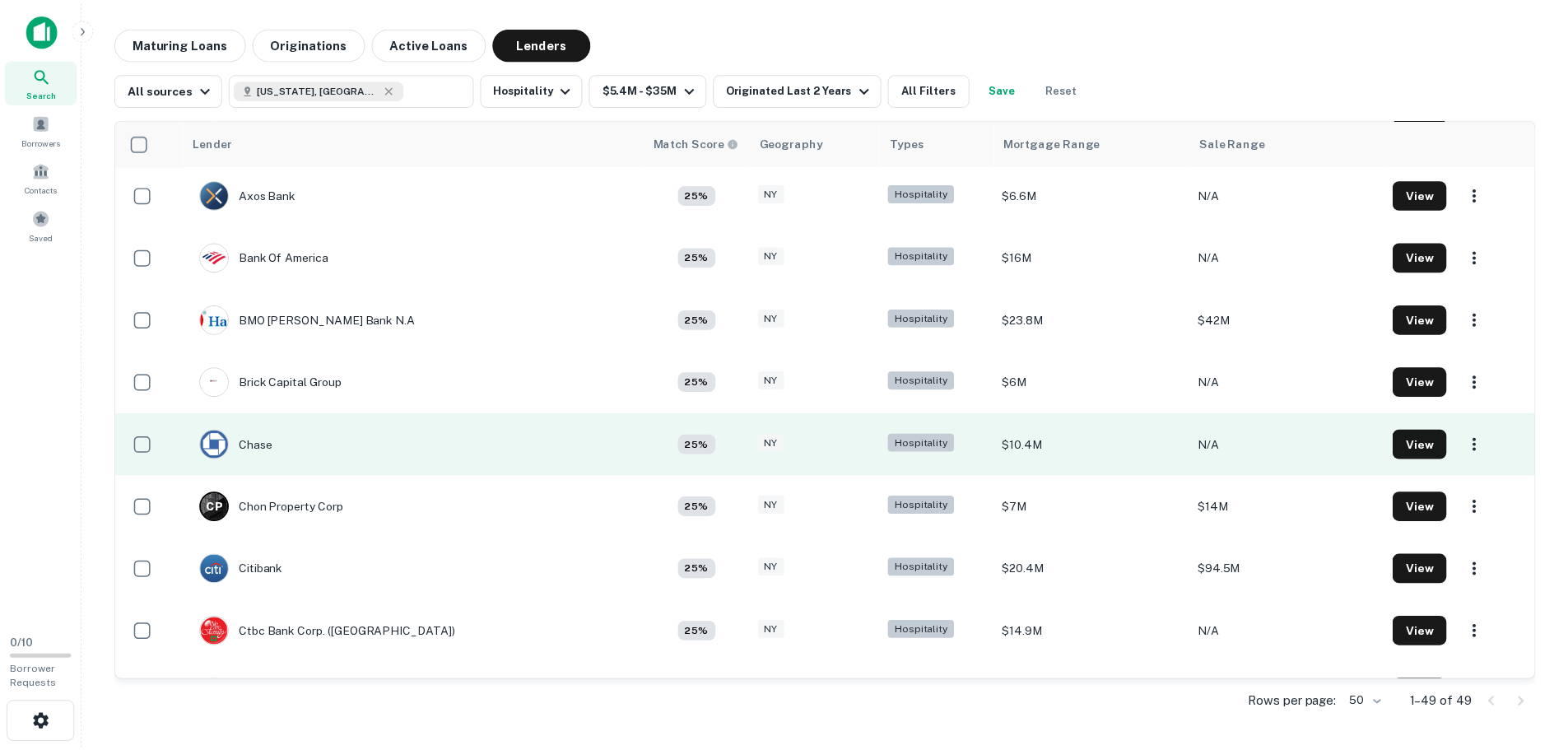
scroll to position [1234, 0]
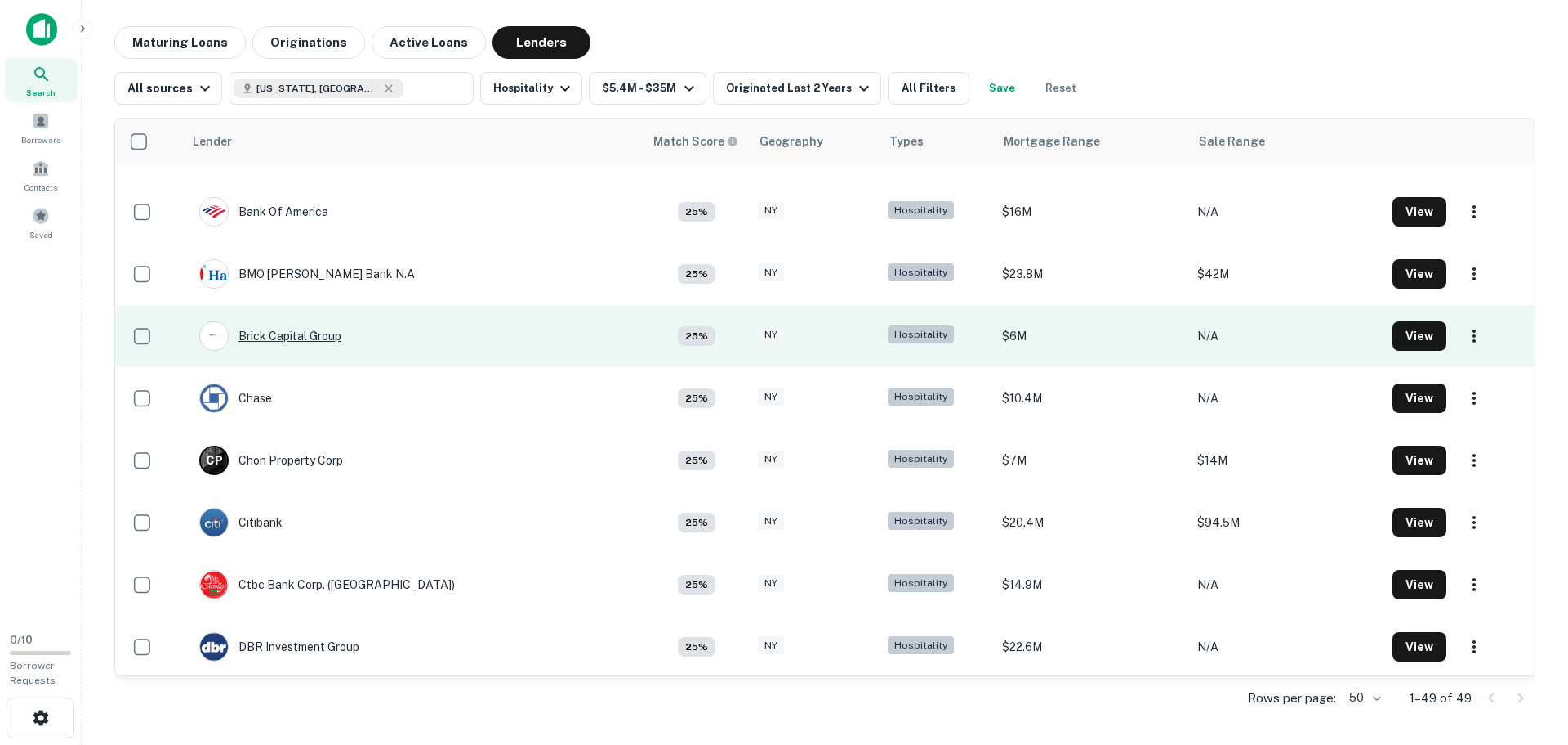
click at [326, 339] on div "Brick Capital Group" at bounding box center [270, 336] width 142 height 29
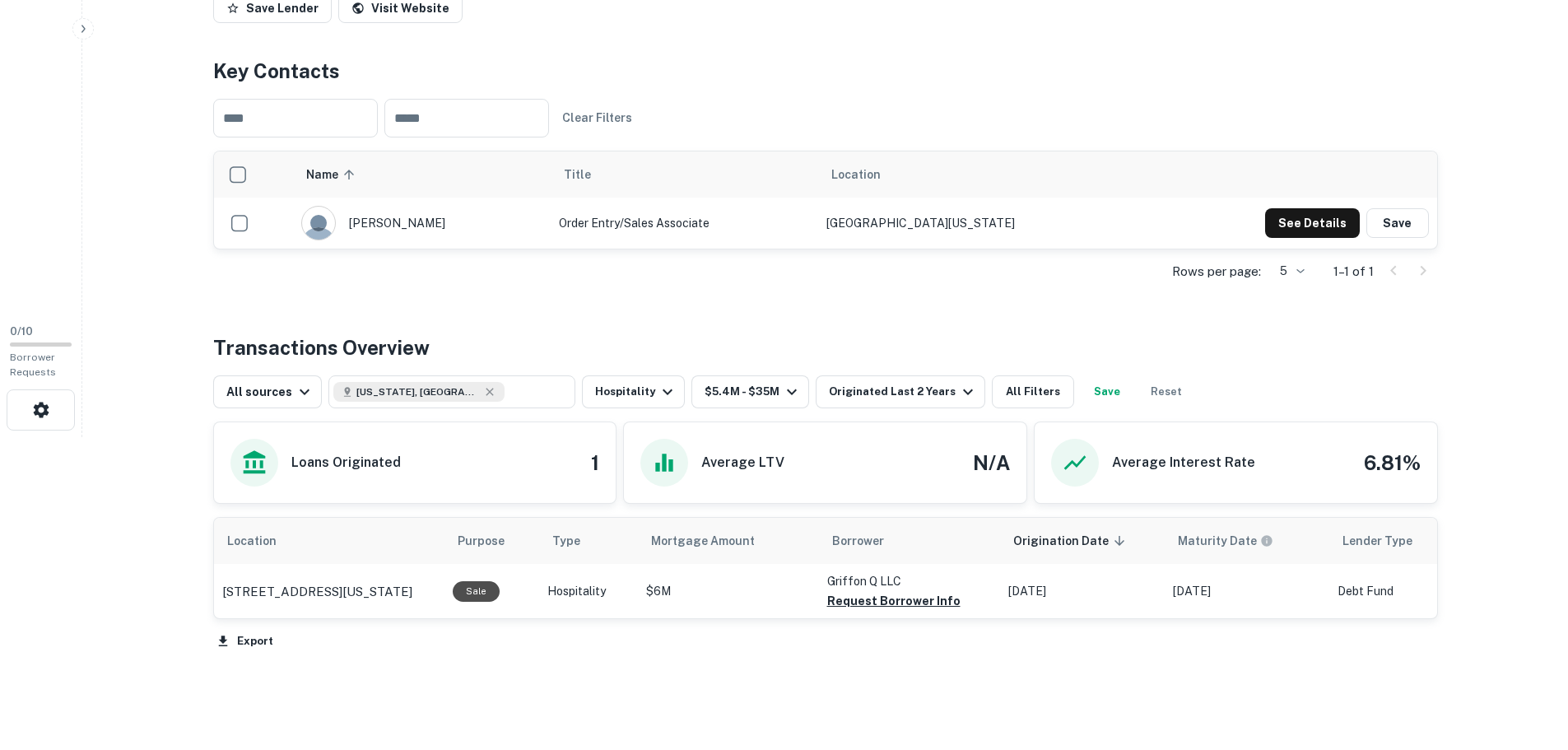
scroll to position [330, 0]
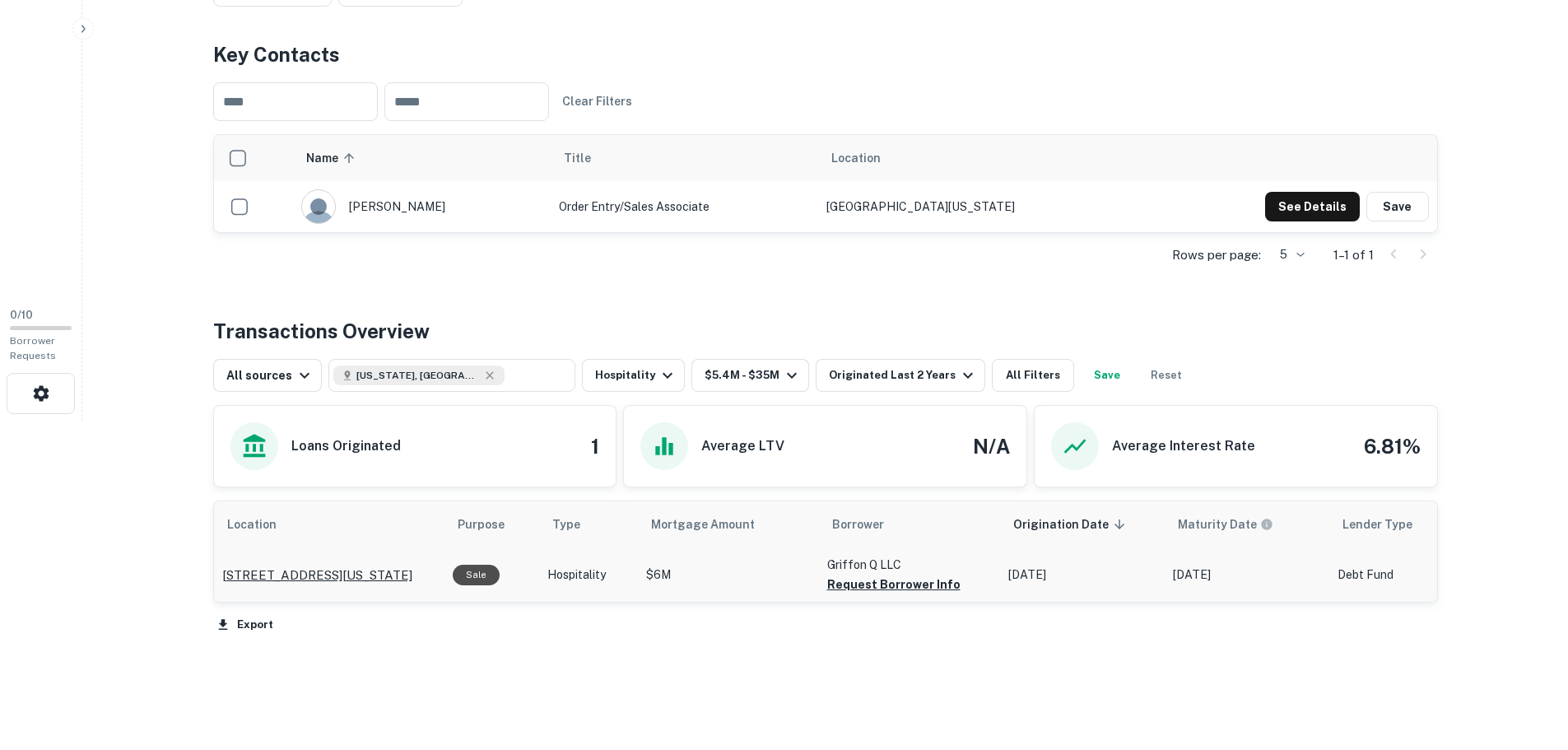
click at [317, 578] on p "[STREET_ADDRESS][US_STATE]" at bounding box center [317, 575] width 190 height 20
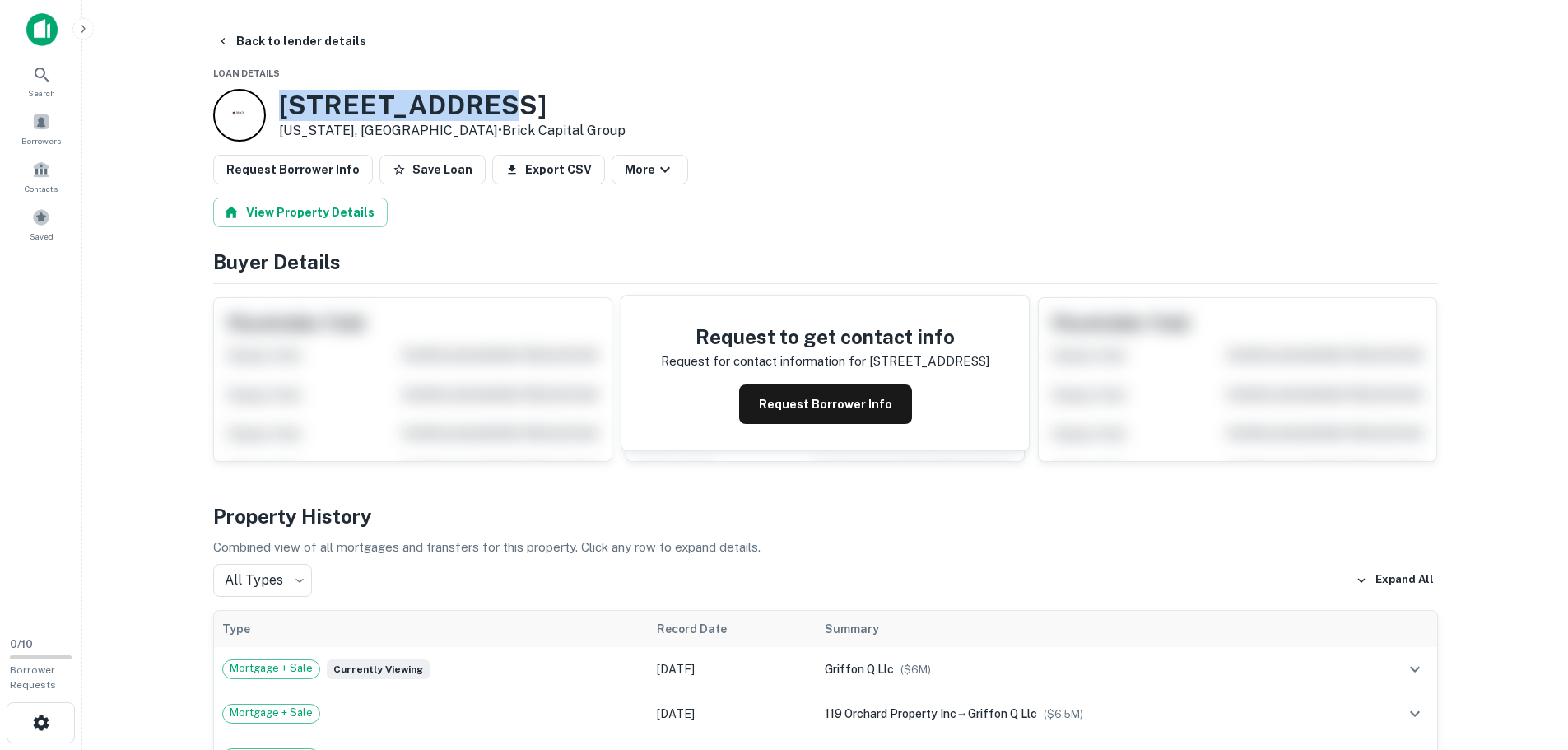
drag, startPoint x: 481, startPoint y: 102, endPoint x: 301, endPoint y: 107, distance: 180.1
click at [279, 101] on h3 "119 Orchard St" at bounding box center [452, 105] width 347 height 32
copy h3 "119 Orchard St"
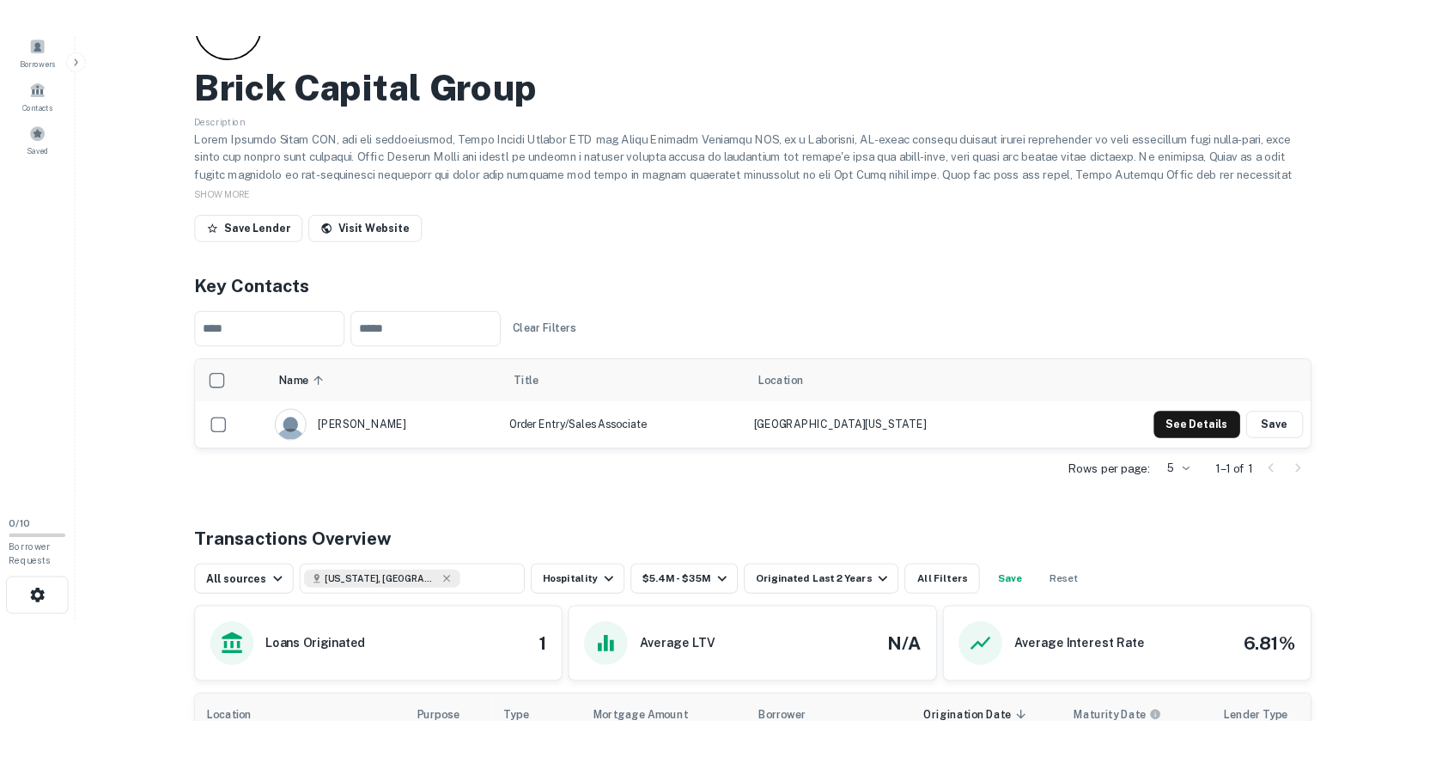
scroll to position [86, 0]
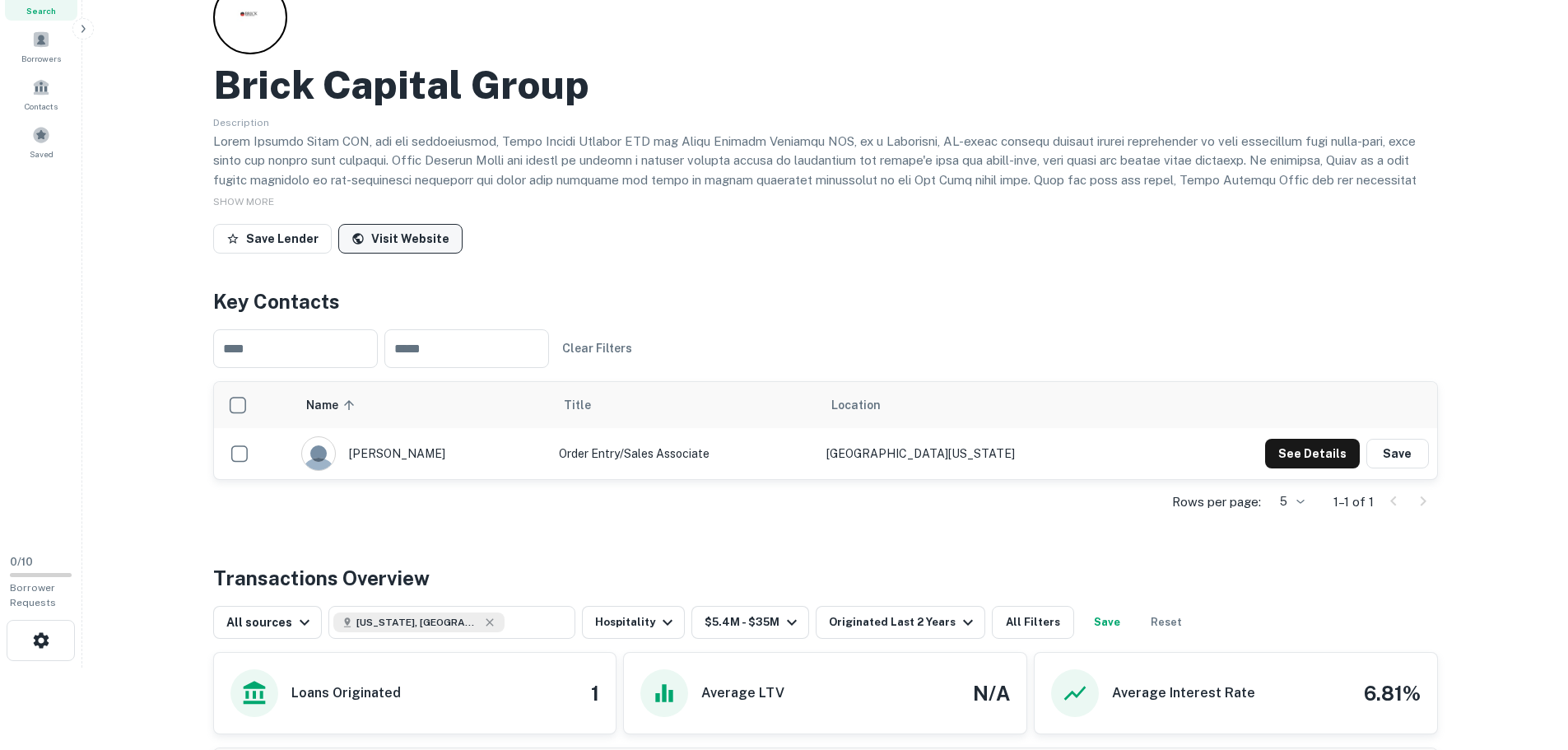
click at [373, 239] on link "Visit Website" at bounding box center [401, 239] width 125 height 30
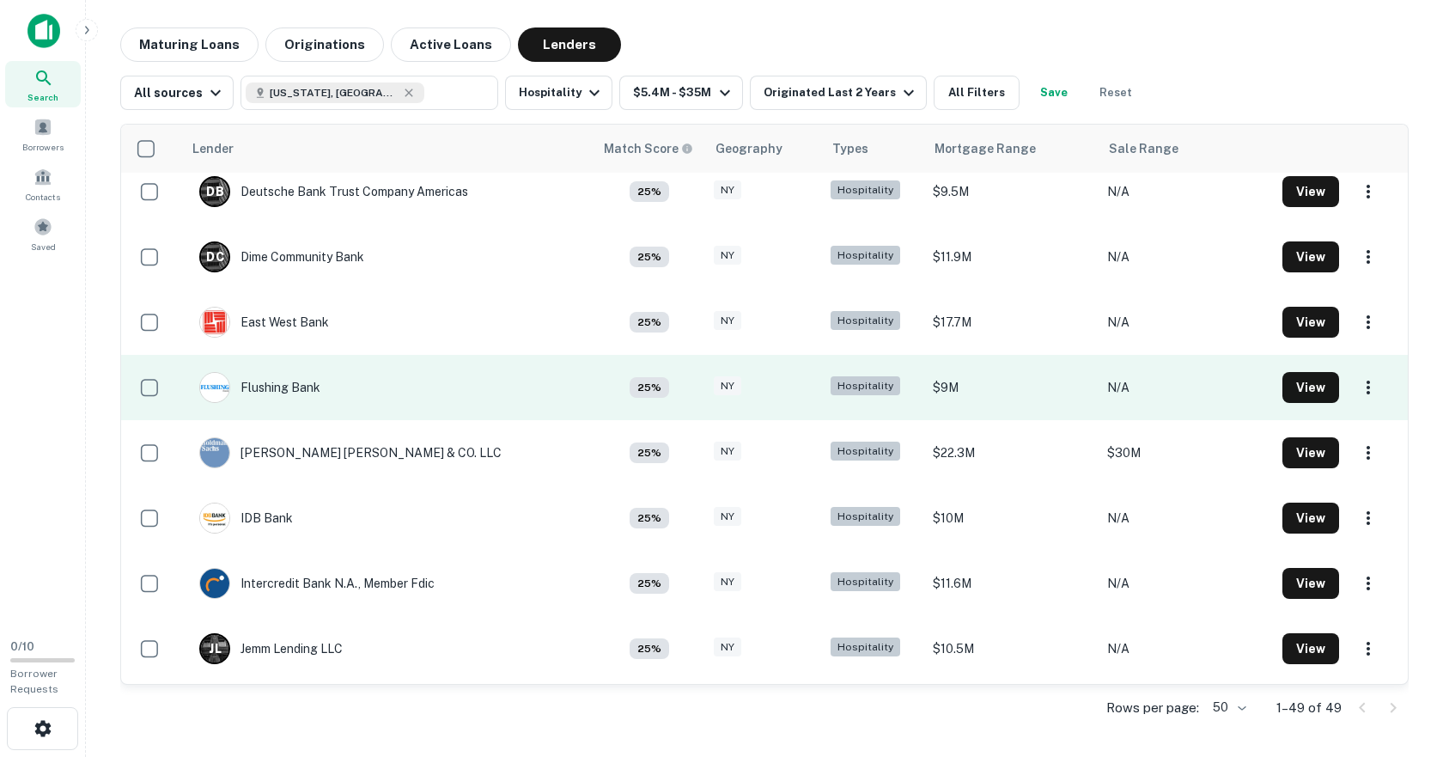
scroll to position [1890, 0]
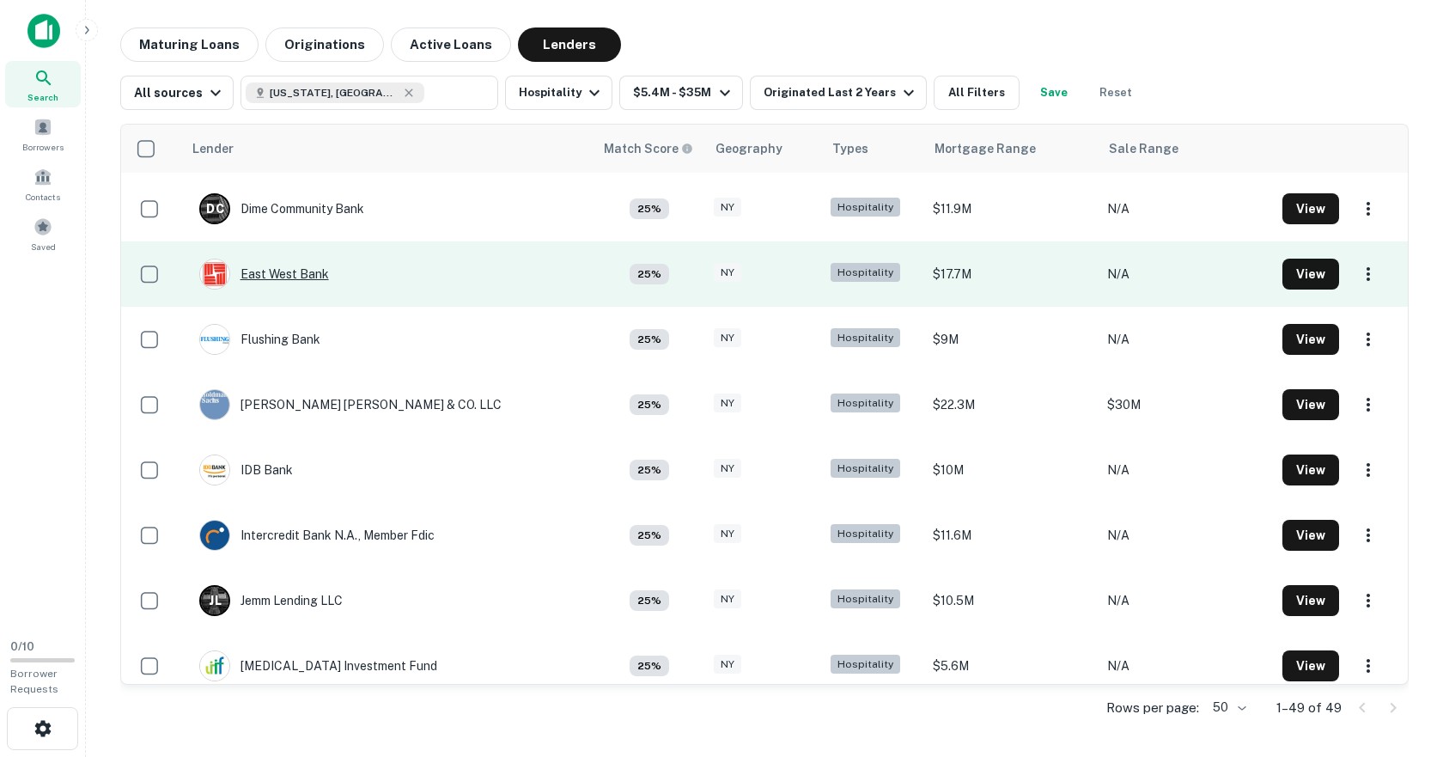
click at [326, 271] on div "East West Bank" at bounding box center [264, 274] width 130 height 31
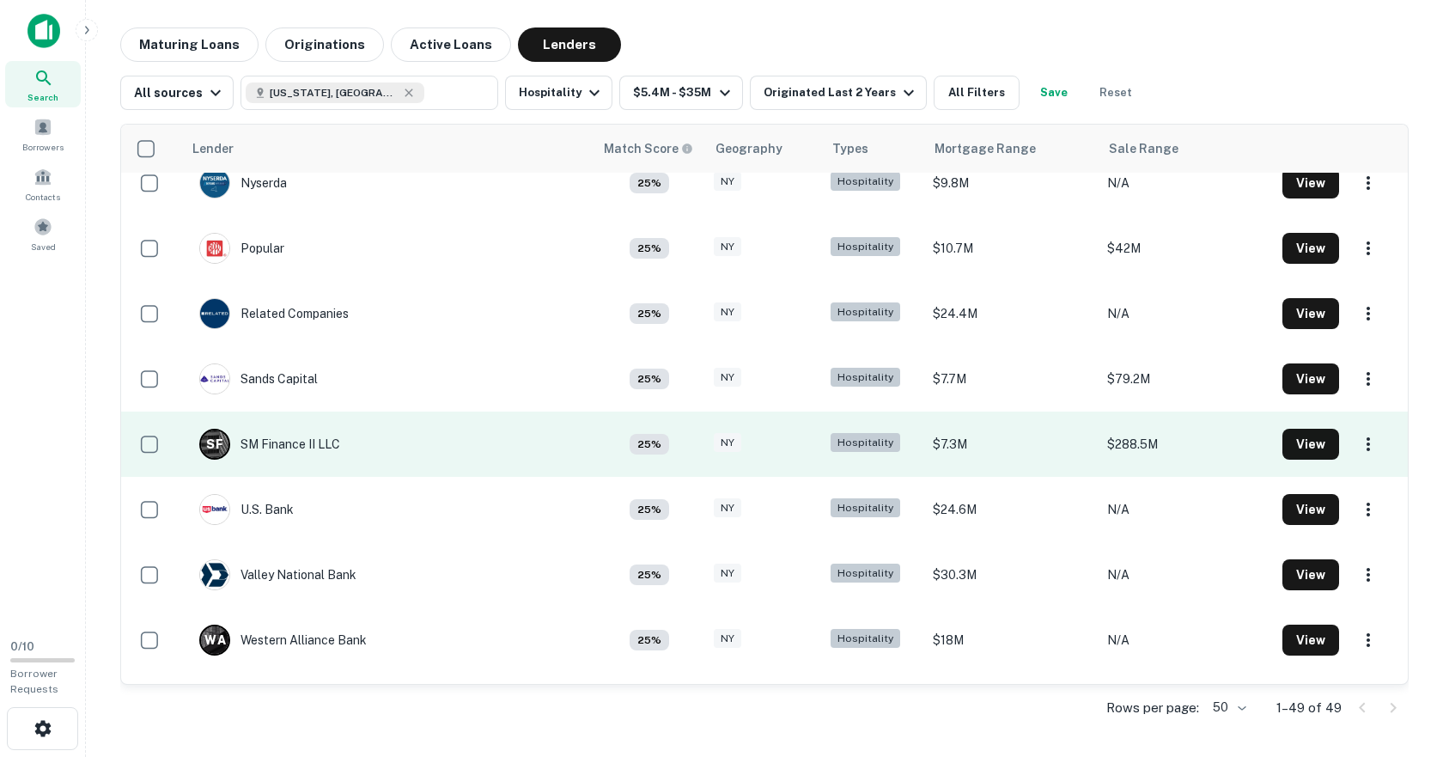
scroll to position [2700, 0]
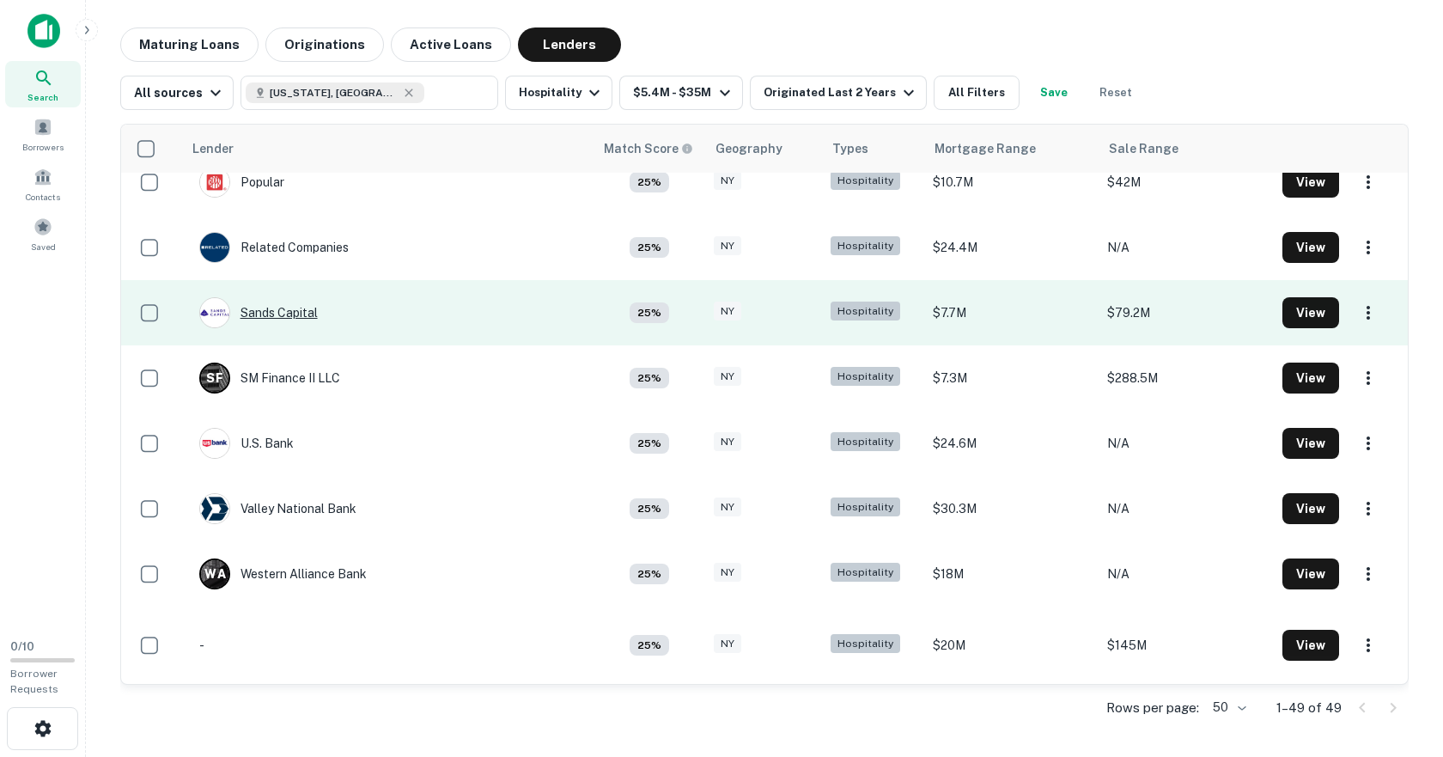
click at [277, 307] on div "Sands Capital" at bounding box center [258, 312] width 119 height 31
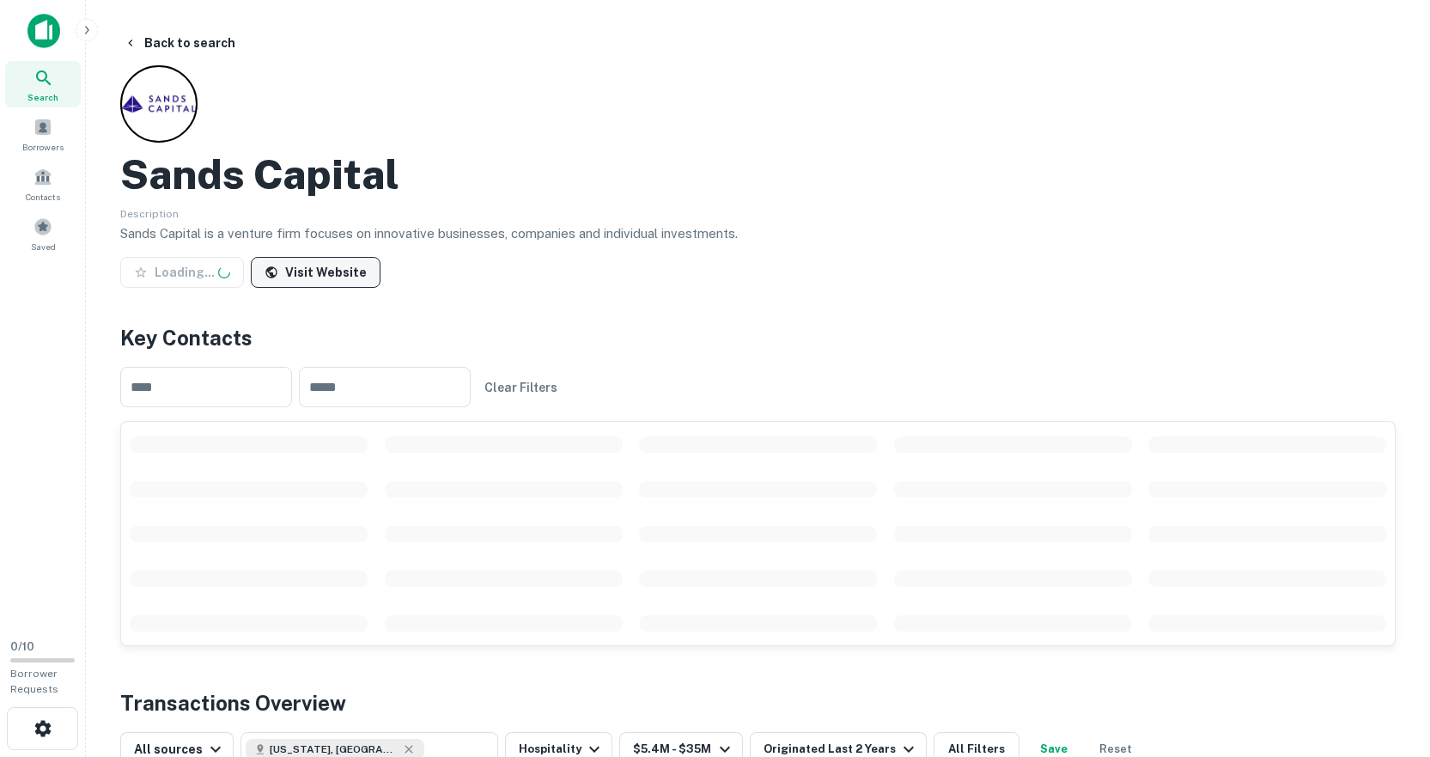
click at [330, 272] on link "Visit Website" at bounding box center [316, 272] width 130 height 31
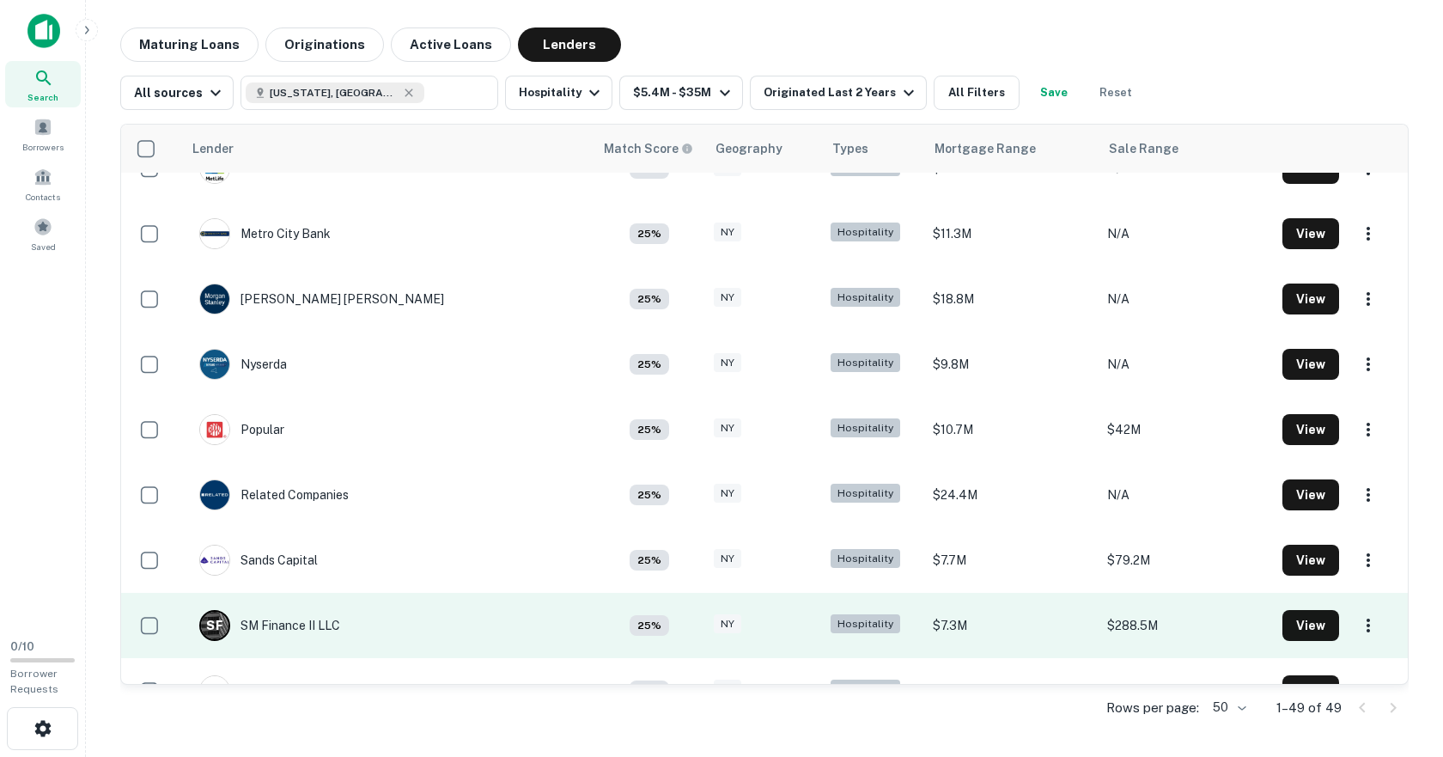
scroll to position [2356, 0]
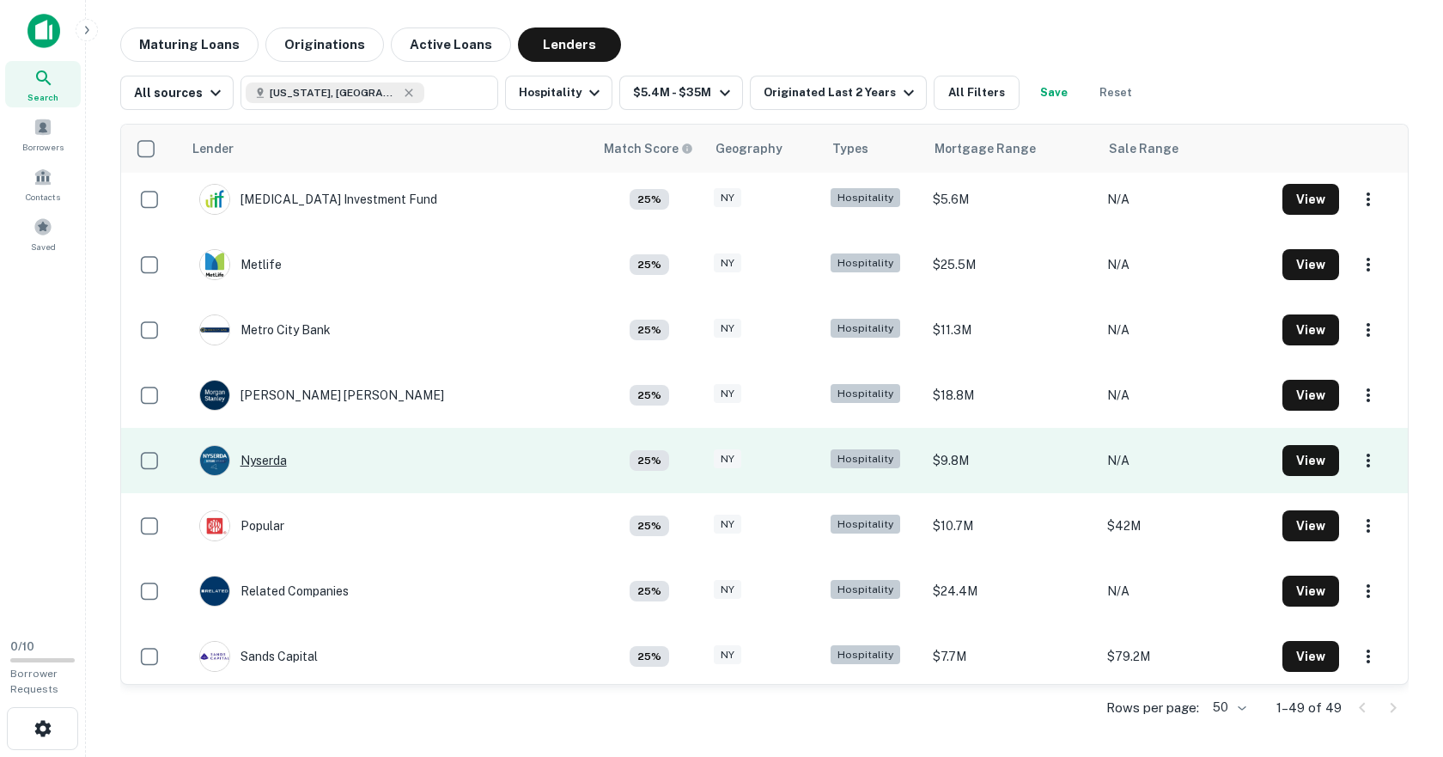
click at [276, 460] on div "Nyserda" at bounding box center [243, 460] width 88 height 31
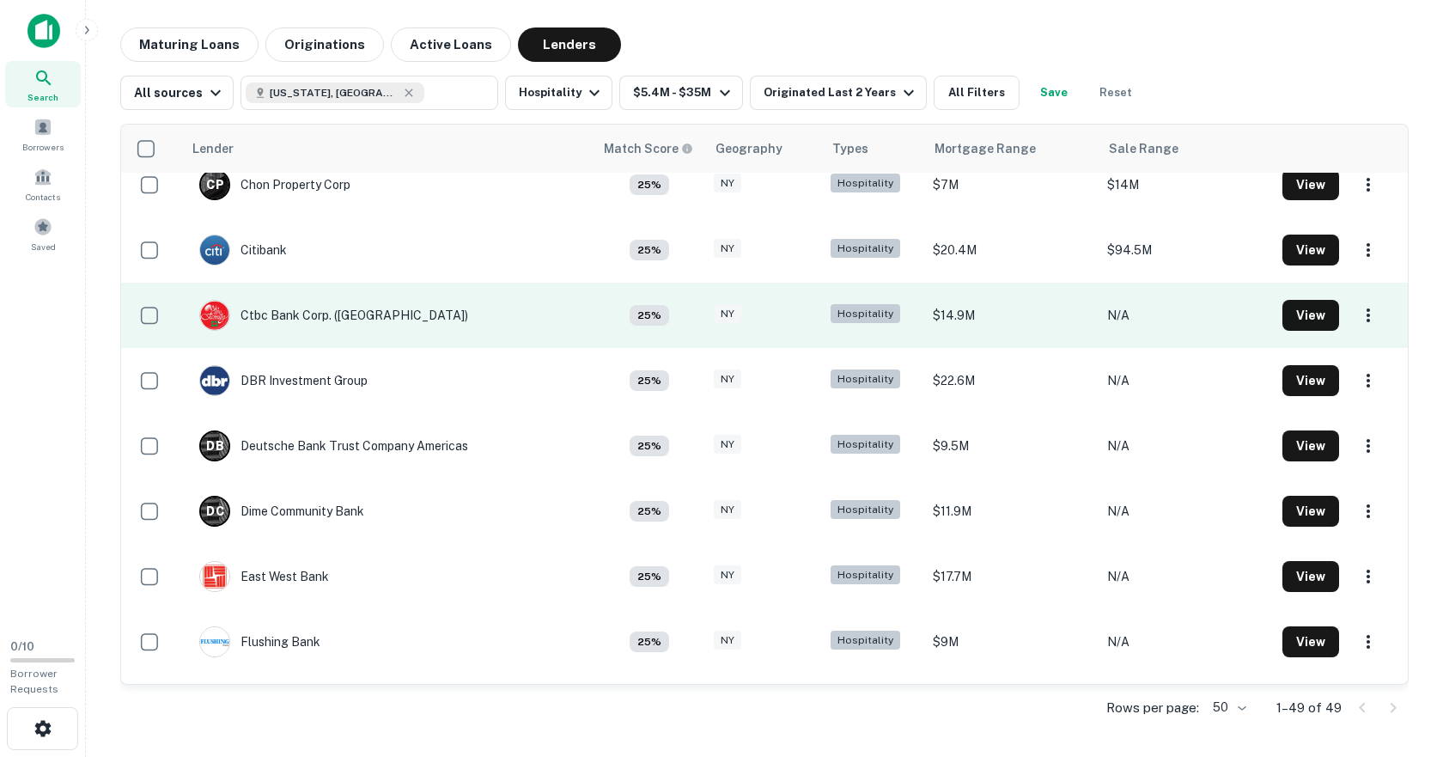
scroll to position [1497, 0]
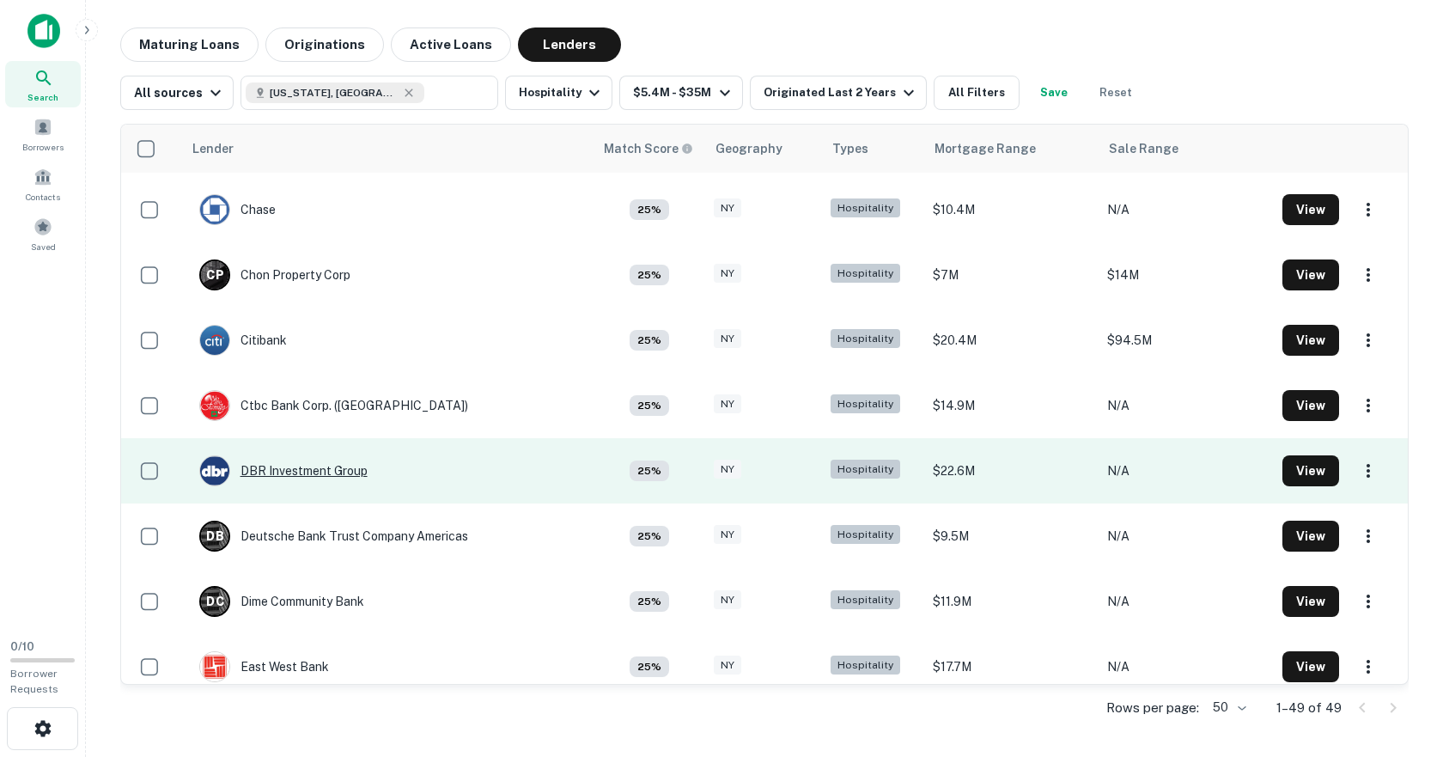
click at [319, 466] on div "DBR Investment Group" at bounding box center [283, 470] width 168 height 31
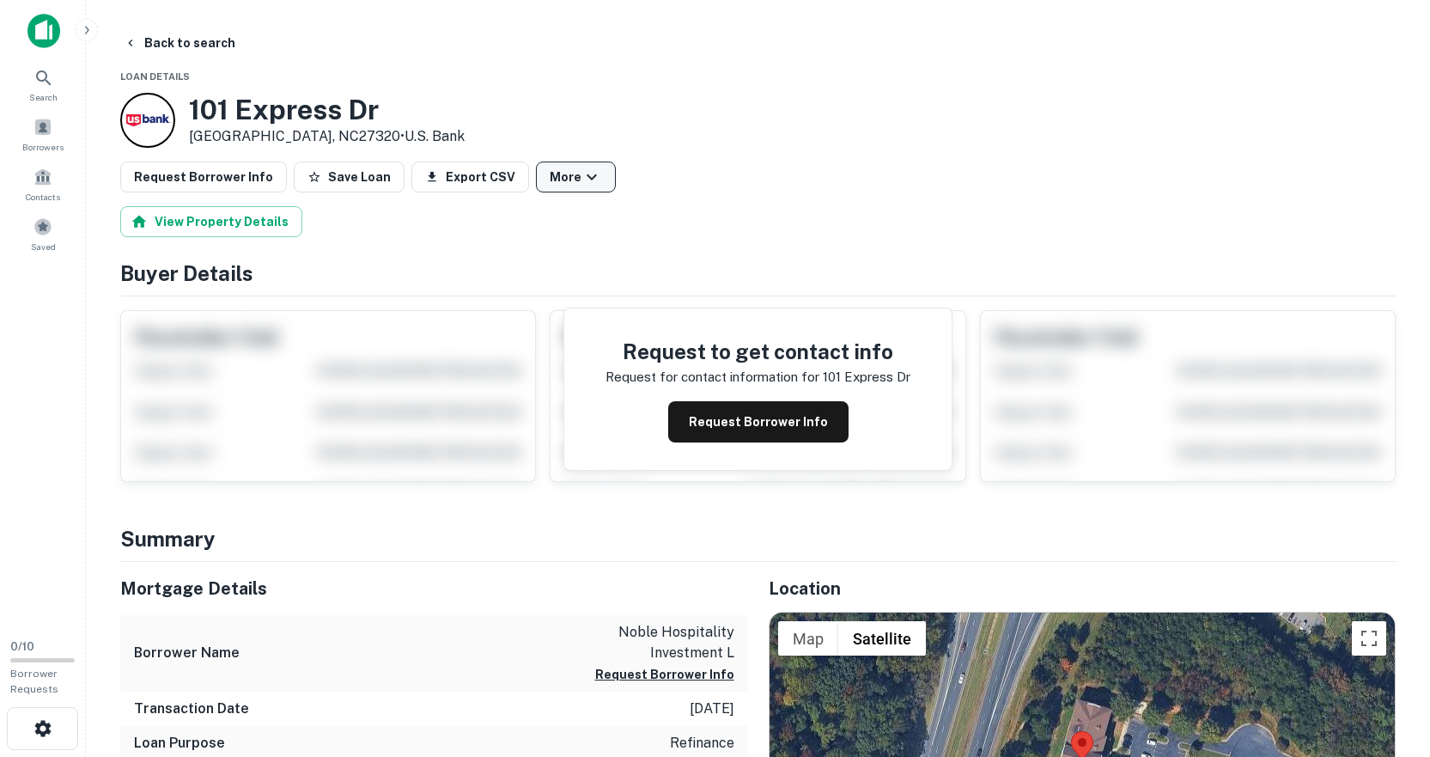
click at [582, 186] on icon "button" at bounding box center [592, 177] width 21 height 21
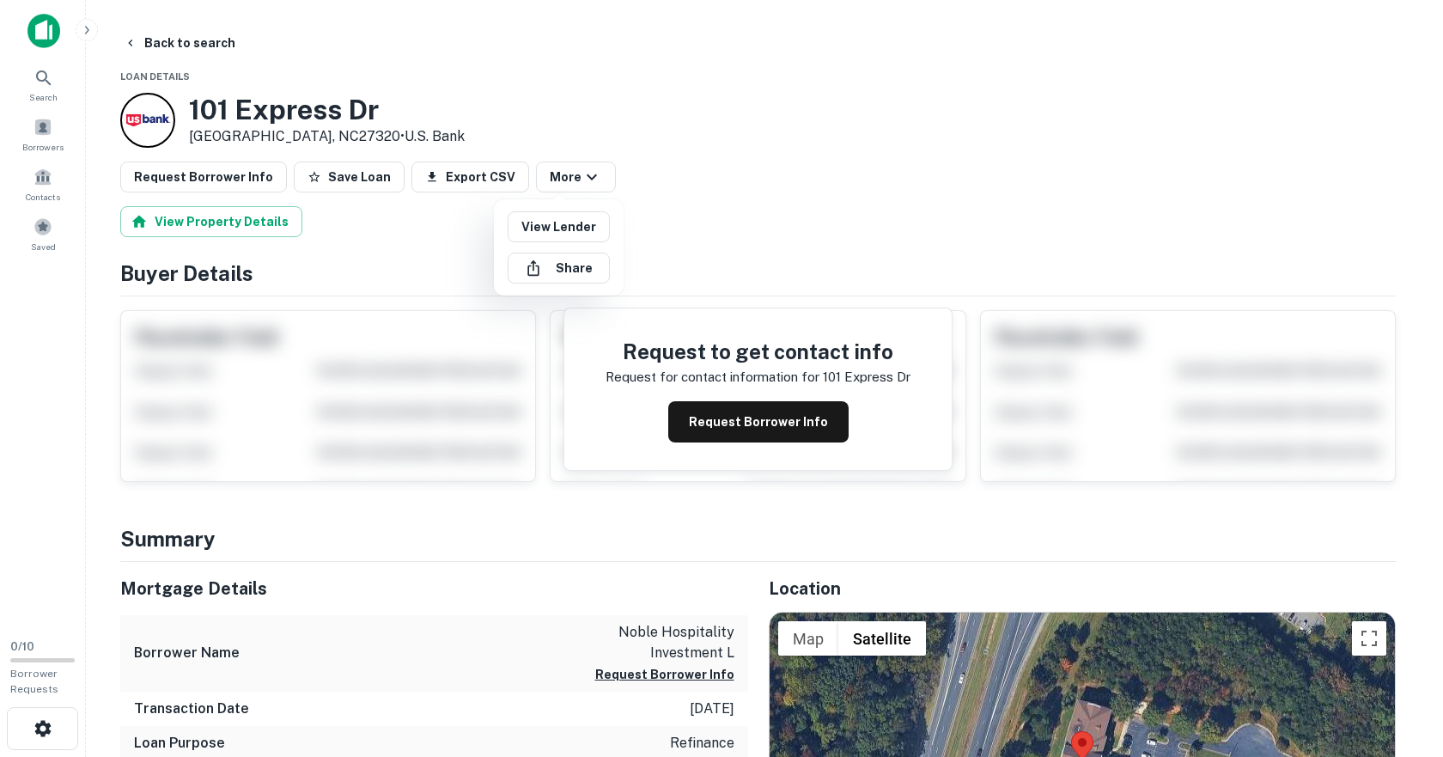
click at [722, 147] on div at bounding box center [721, 378] width 1443 height 757
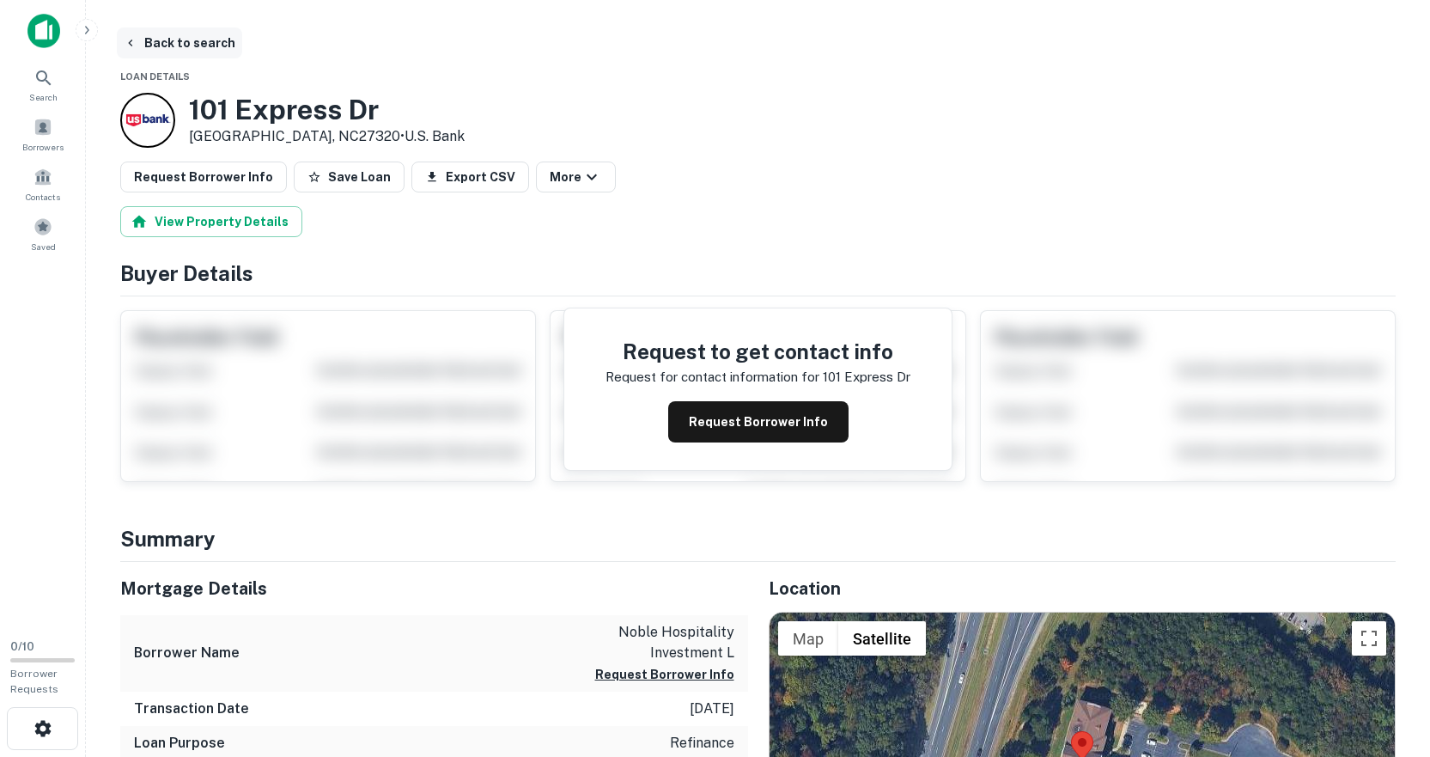
click at [167, 35] on button "Back to search" at bounding box center [179, 42] width 125 height 31
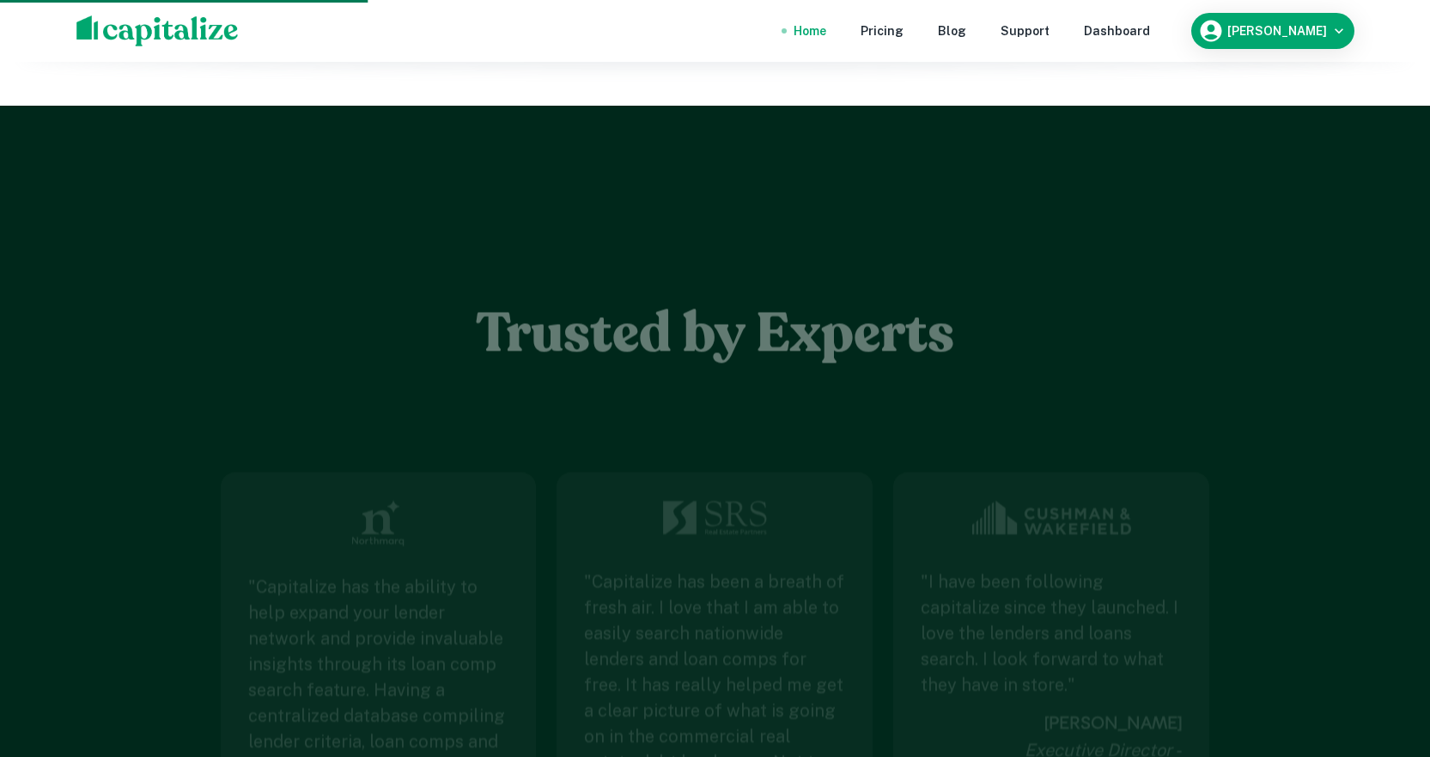
scroll to position [2147, 0]
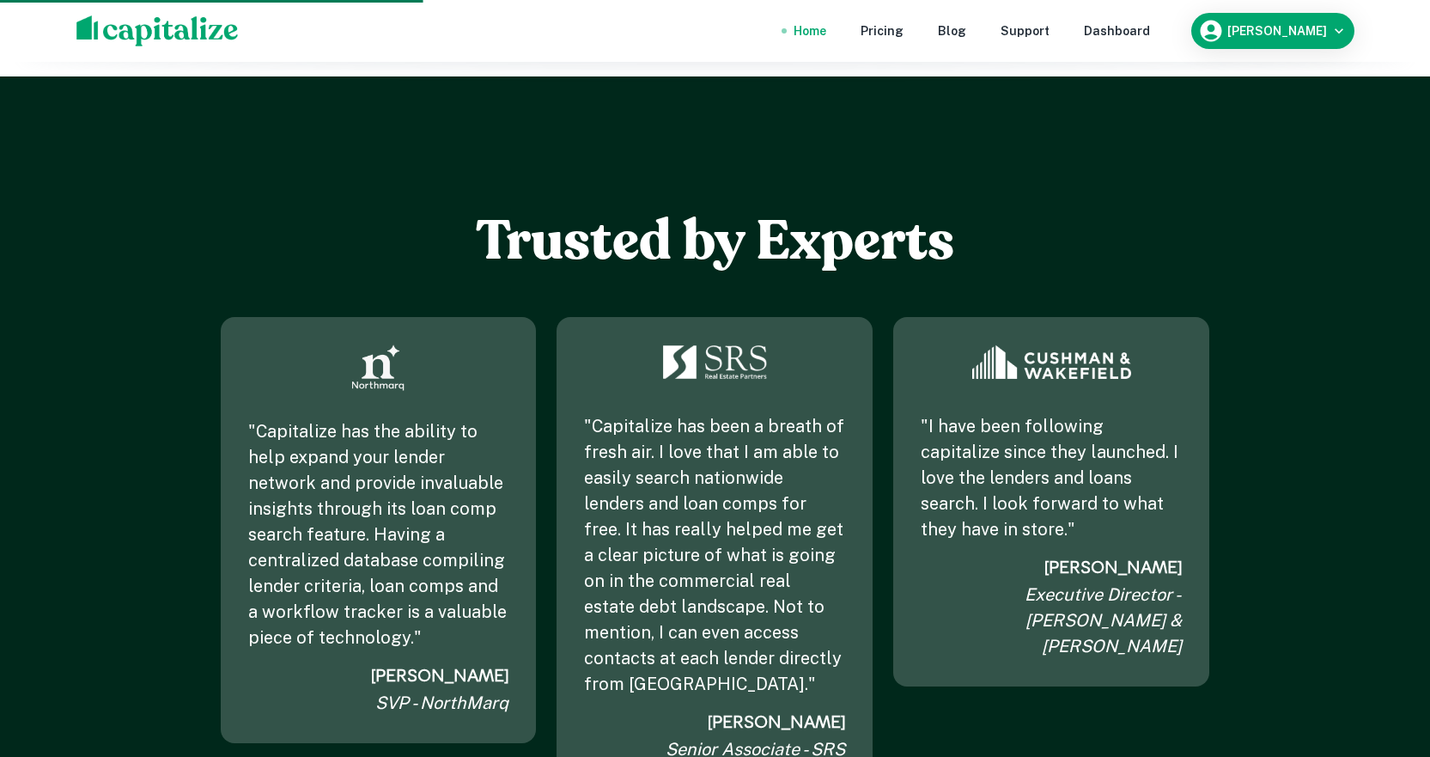
click at [826, 33] on div "Home" at bounding box center [810, 30] width 33 height 19
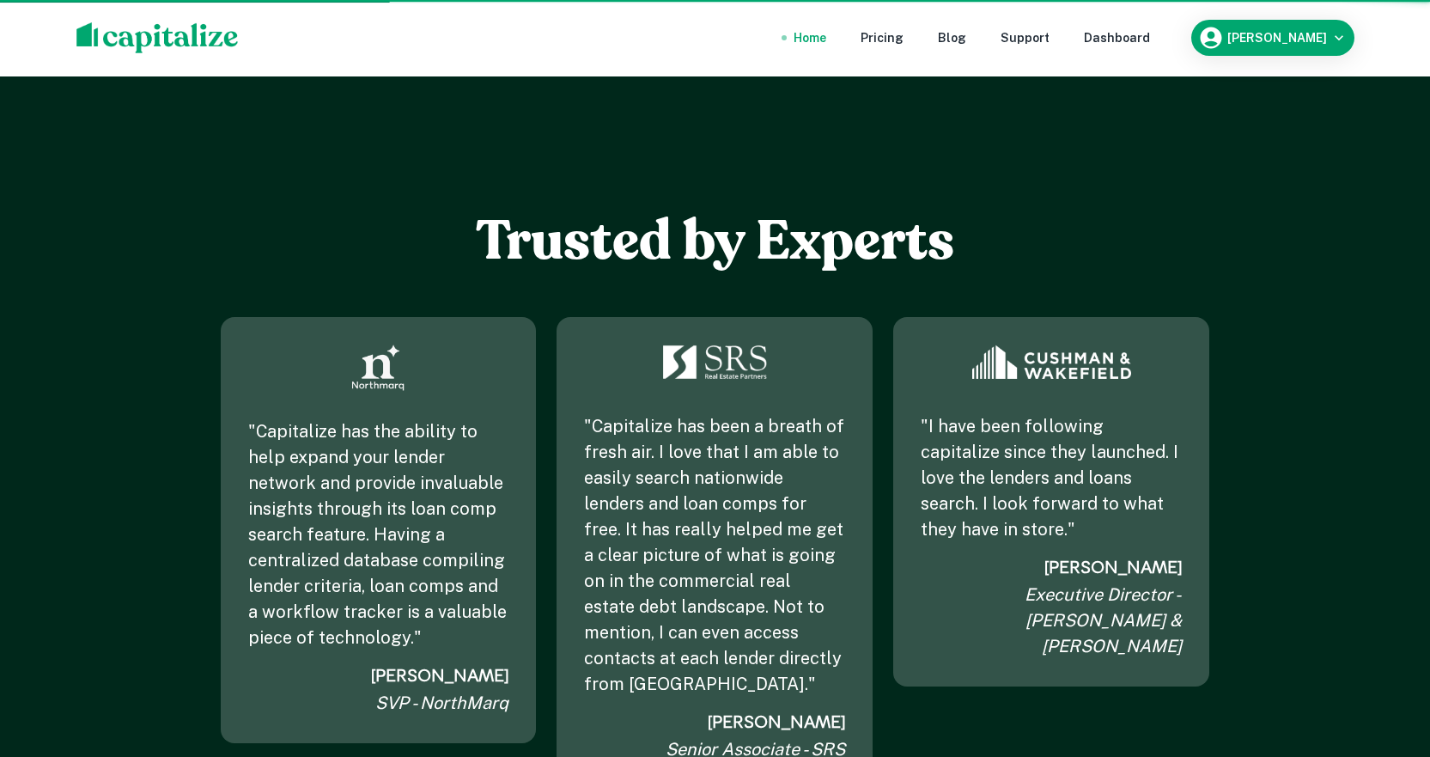
scroll to position [0, 0]
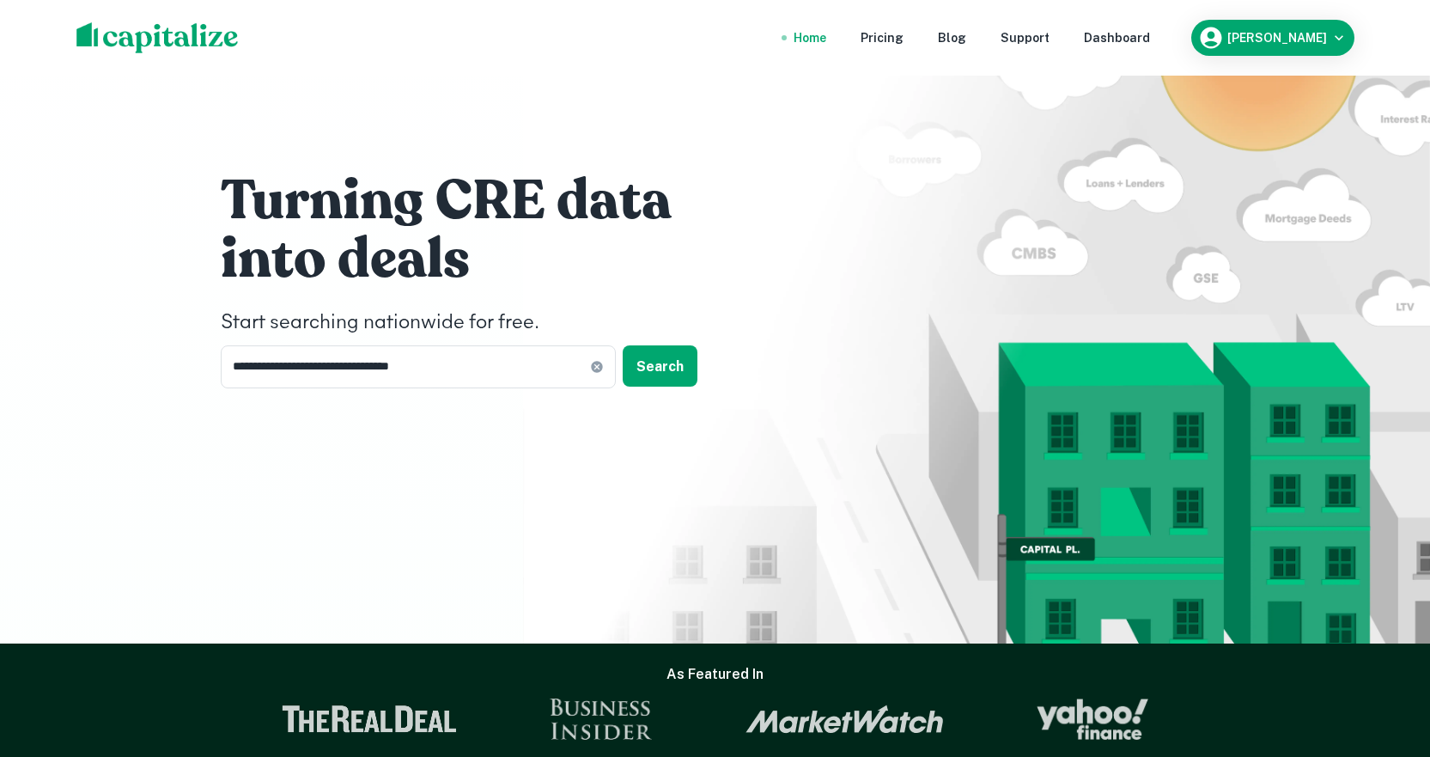
click at [249, 196] on h1 "Turning CRE data" at bounding box center [478, 201] width 515 height 69
click at [1121, 34] on div "Dashboard" at bounding box center [1117, 37] width 66 height 19
